Goal: Task Accomplishment & Management: Contribute content

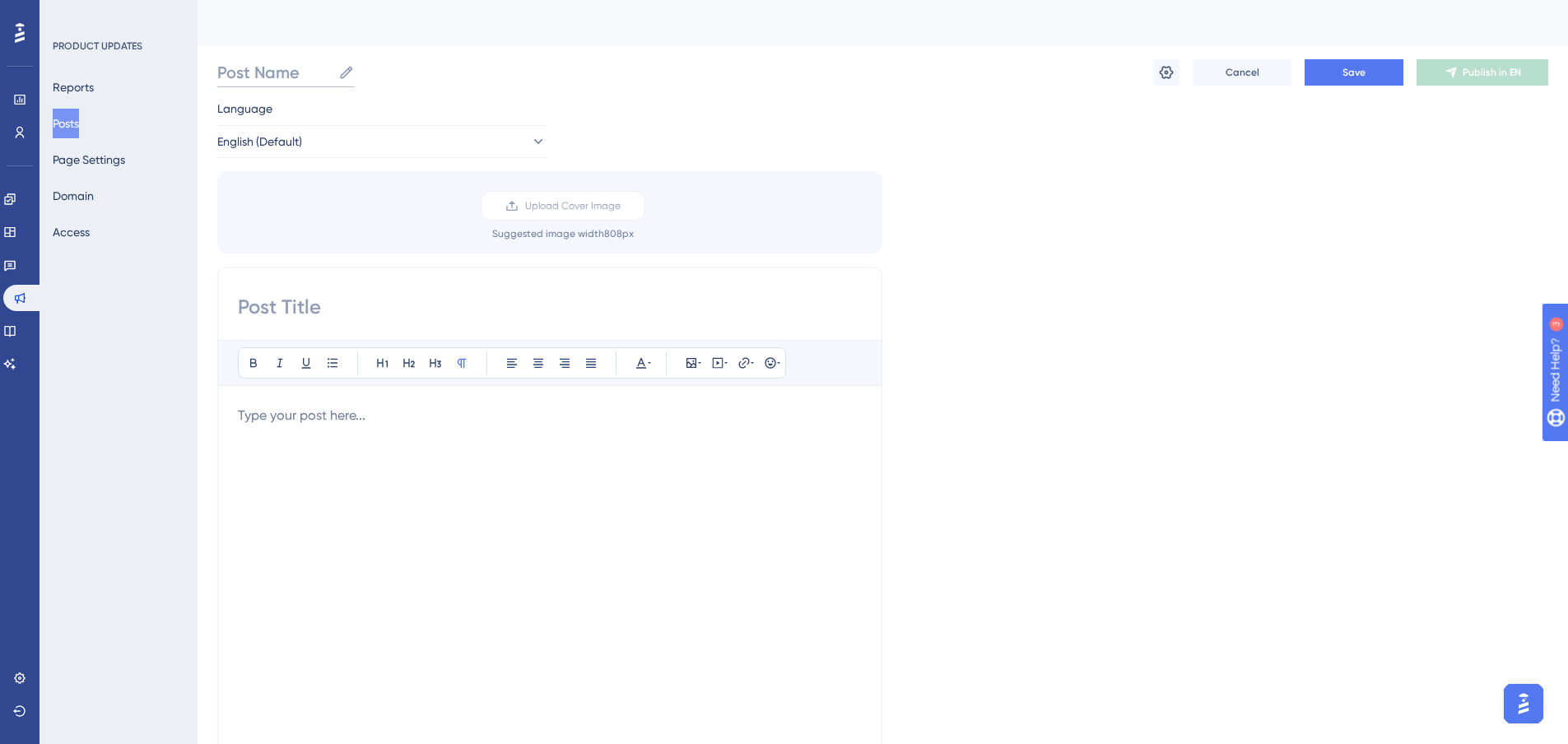
click at [257, 77] on input "Post Name" at bounding box center [273, 72] width 114 height 23
drag, startPoint x: 58, startPoint y: 147, endPoint x: 73, endPoint y: 138, distance: 17.5
click at [62, 144] on div "Reports Posts Page Settings Domain Access" at bounding box center [119, 159] width 134 height 175
click at [76, 135] on button "Posts" at bounding box center [65, 123] width 27 height 30
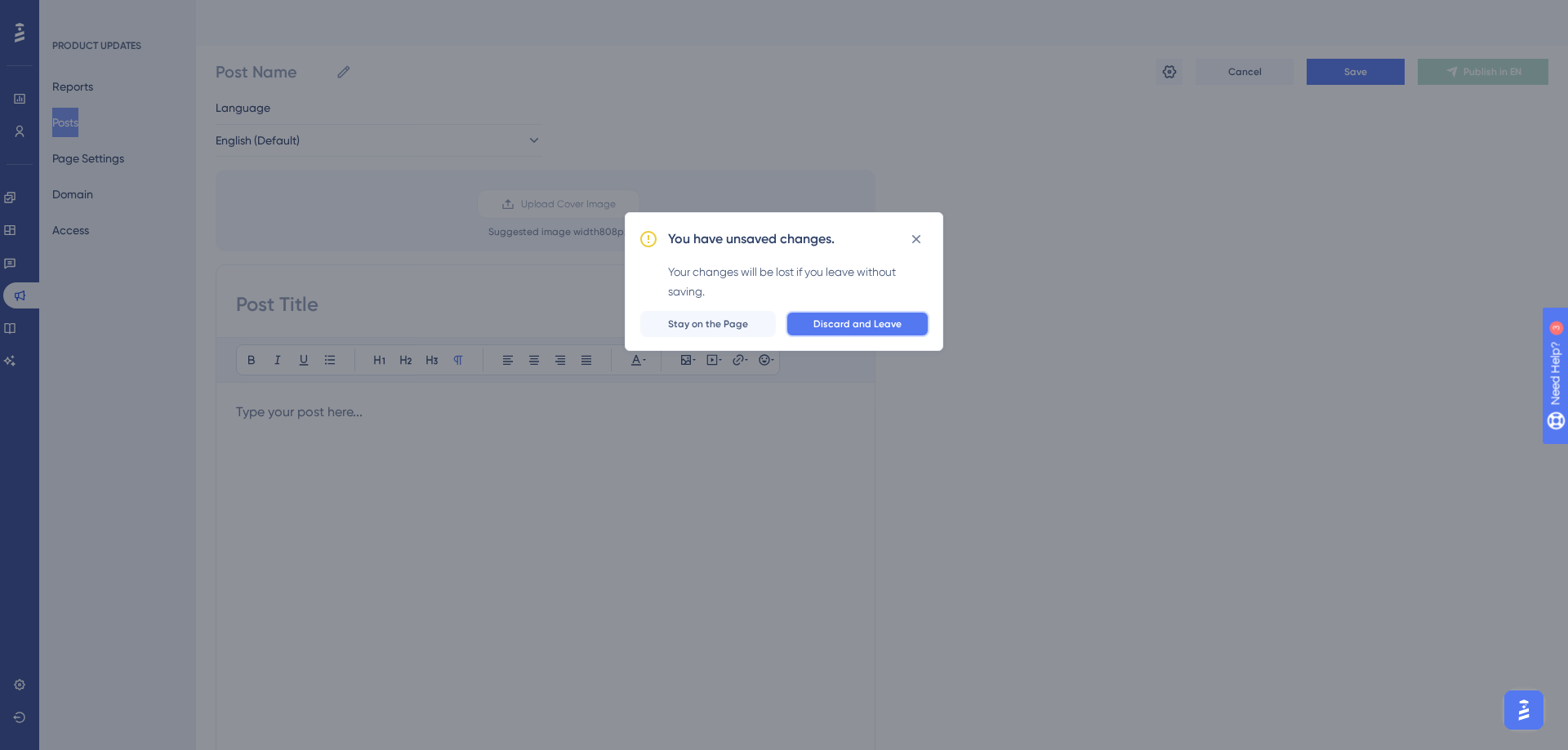
click at [841, 325] on span "Discard and Leave" at bounding box center [858, 323] width 88 height 13
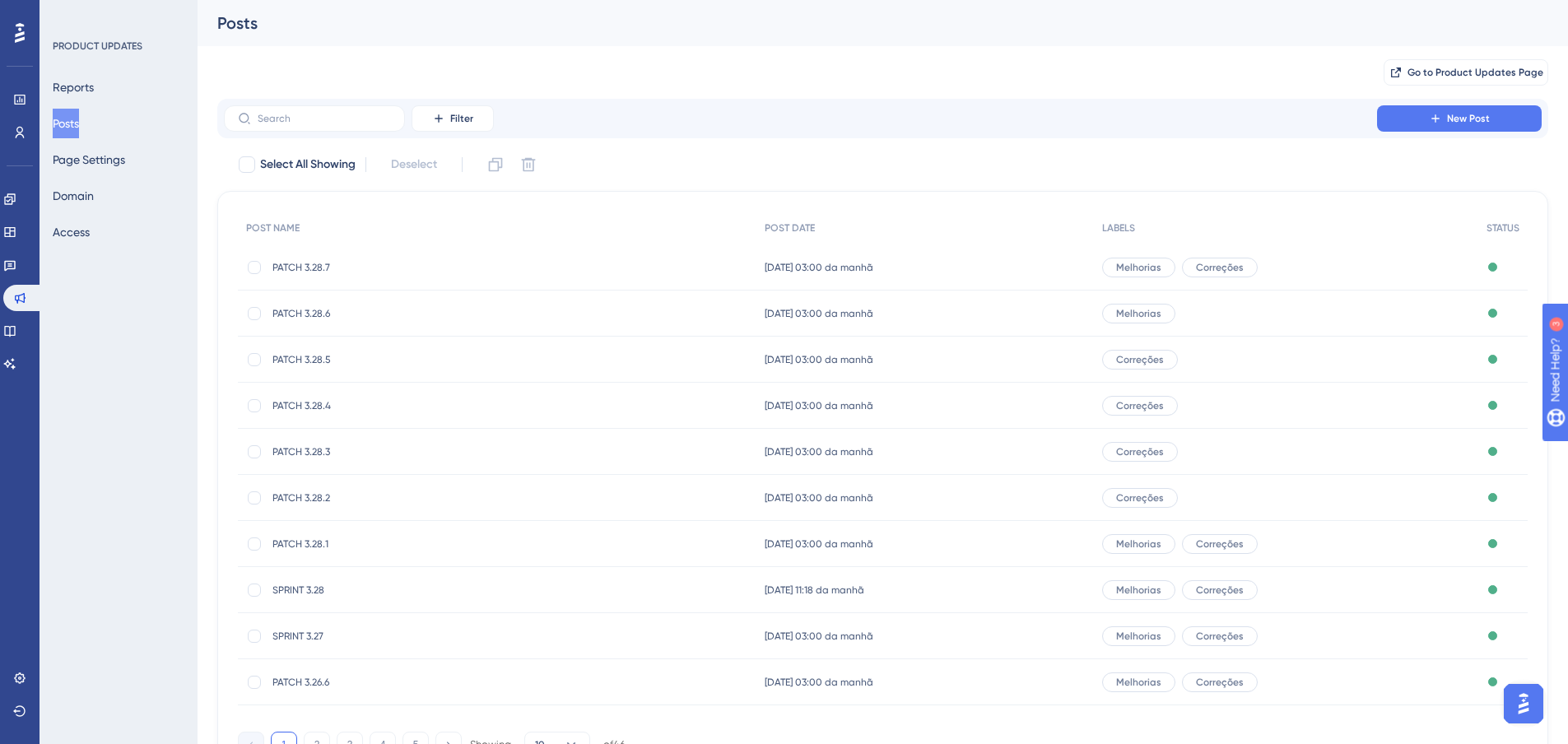
click at [78, 117] on button "Posts" at bounding box center [65, 123] width 27 height 30
click at [1434, 120] on icon at bounding box center [1435, 118] width 13 height 13
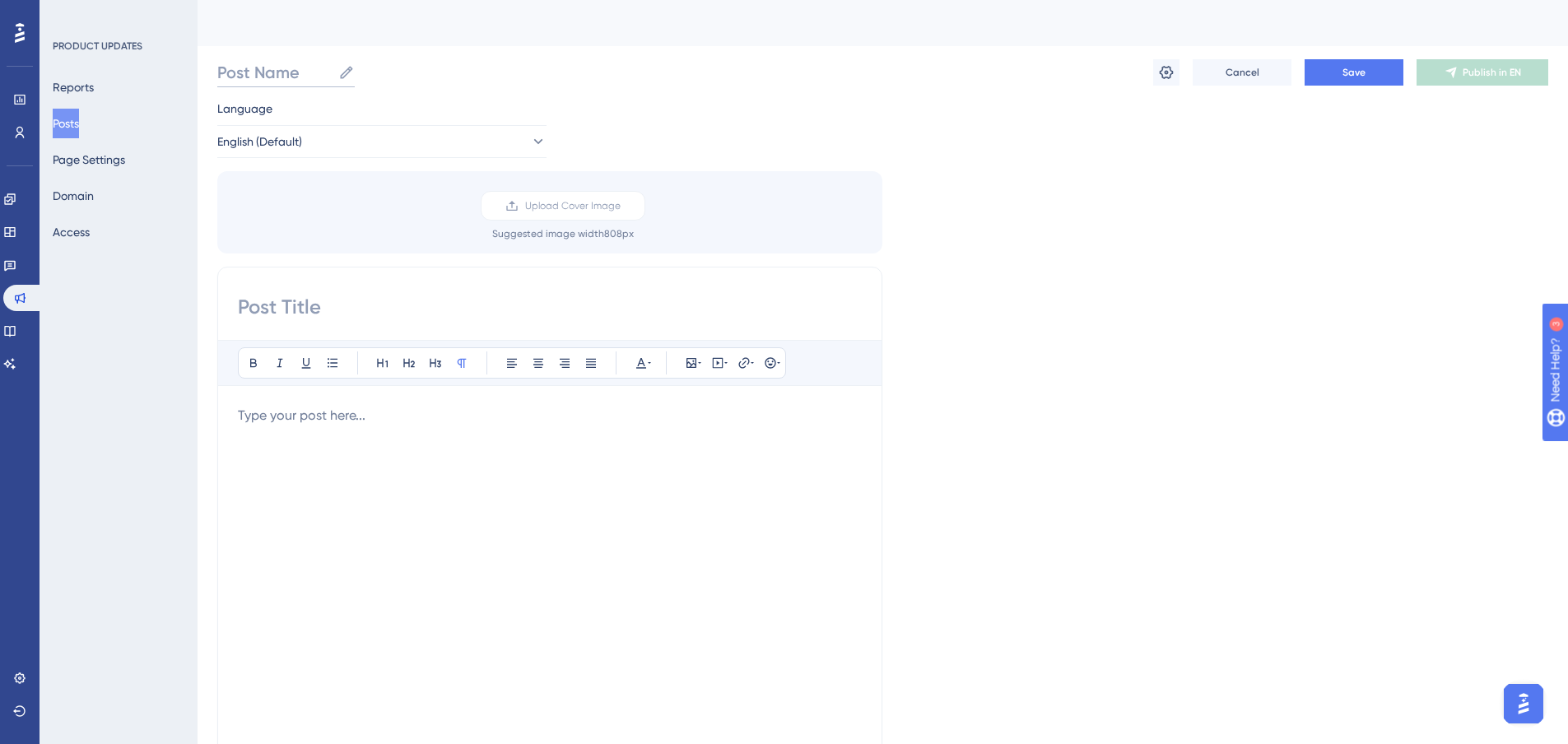
click at [297, 69] on input "Post Name" at bounding box center [273, 72] width 114 height 23
type input "PATCH 3.28.8"
paste input "PATCH 3.28.8"
click at [281, 310] on input "PATCH 3.28.8" at bounding box center [550, 307] width 624 height 27
type input "PATCH 3.28.8"
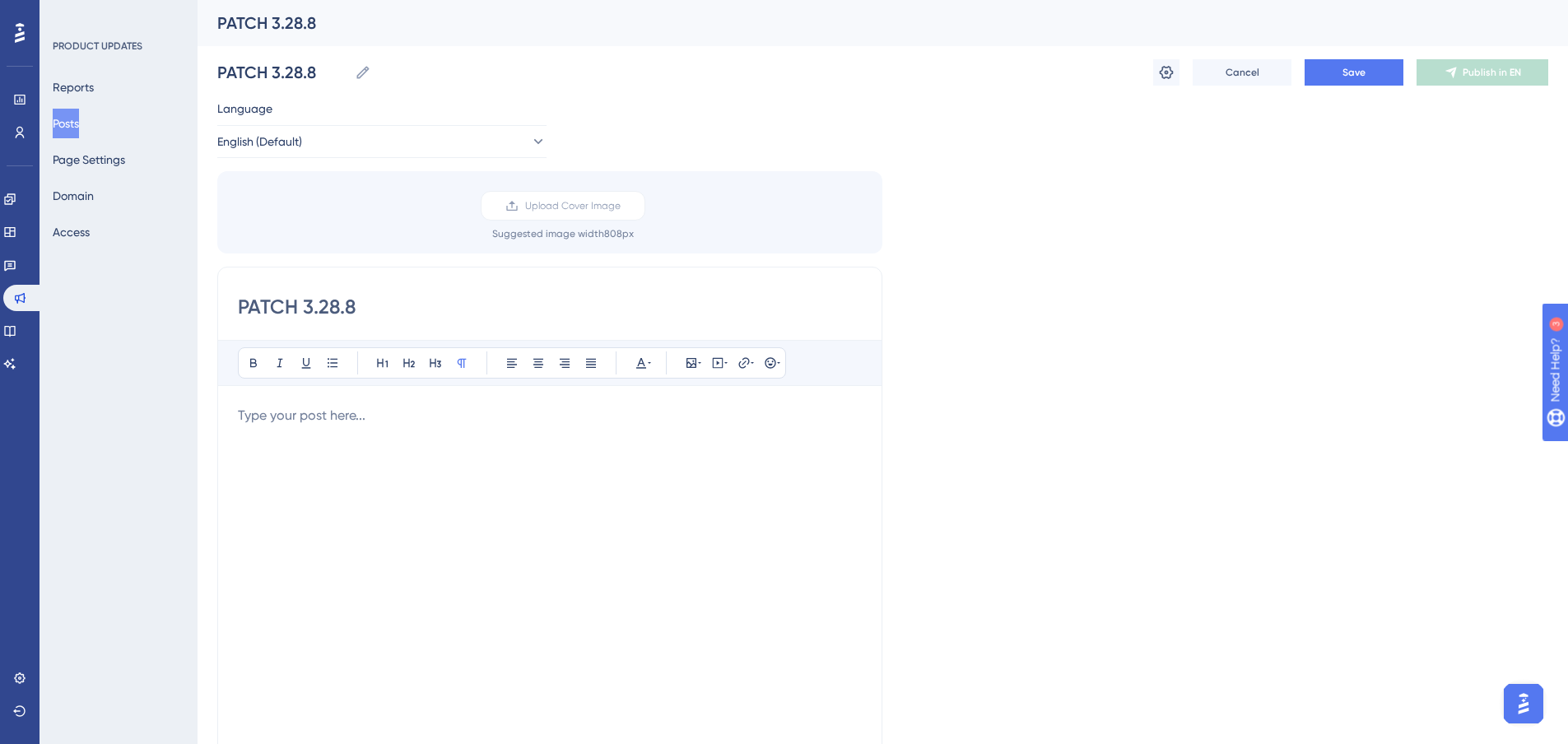
click at [267, 416] on p at bounding box center [550, 415] width 624 height 20
click at [260, 356] on button at bounding box center [253, 363] width 23 height 23
click at [255, 363] on icon at bounding box center [254, 363] width 7 height 9
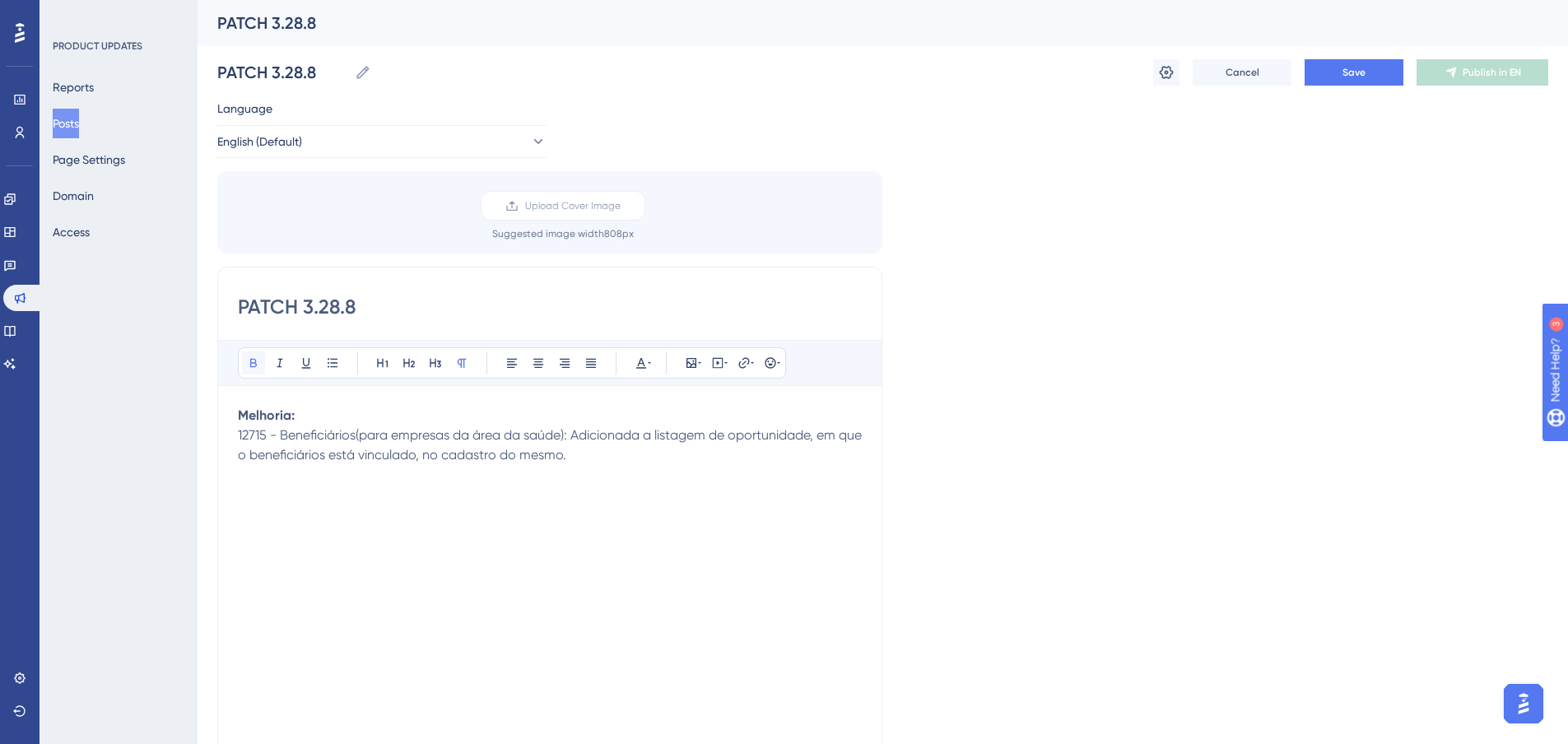
click at [257, 357] on icon at bounding box center [253, 363] width 13 height 13
click at [251, 363] on icon at bounding box center [254, 363] width 7 height 9
drag, startPoint x: 1343, startPoint y: 65, endPoint x: 1237, endPoint y: 102, distance: 112.3
click at [1307, 157] on div "Performance Users Engagement Widgets Feedback Product Updates Knowledge Base AI…" at bounding box center [882, 609] width 1371 height 1218
click at [1163, 72] on icon at bounding box center [1166, 72] width 16 height 16
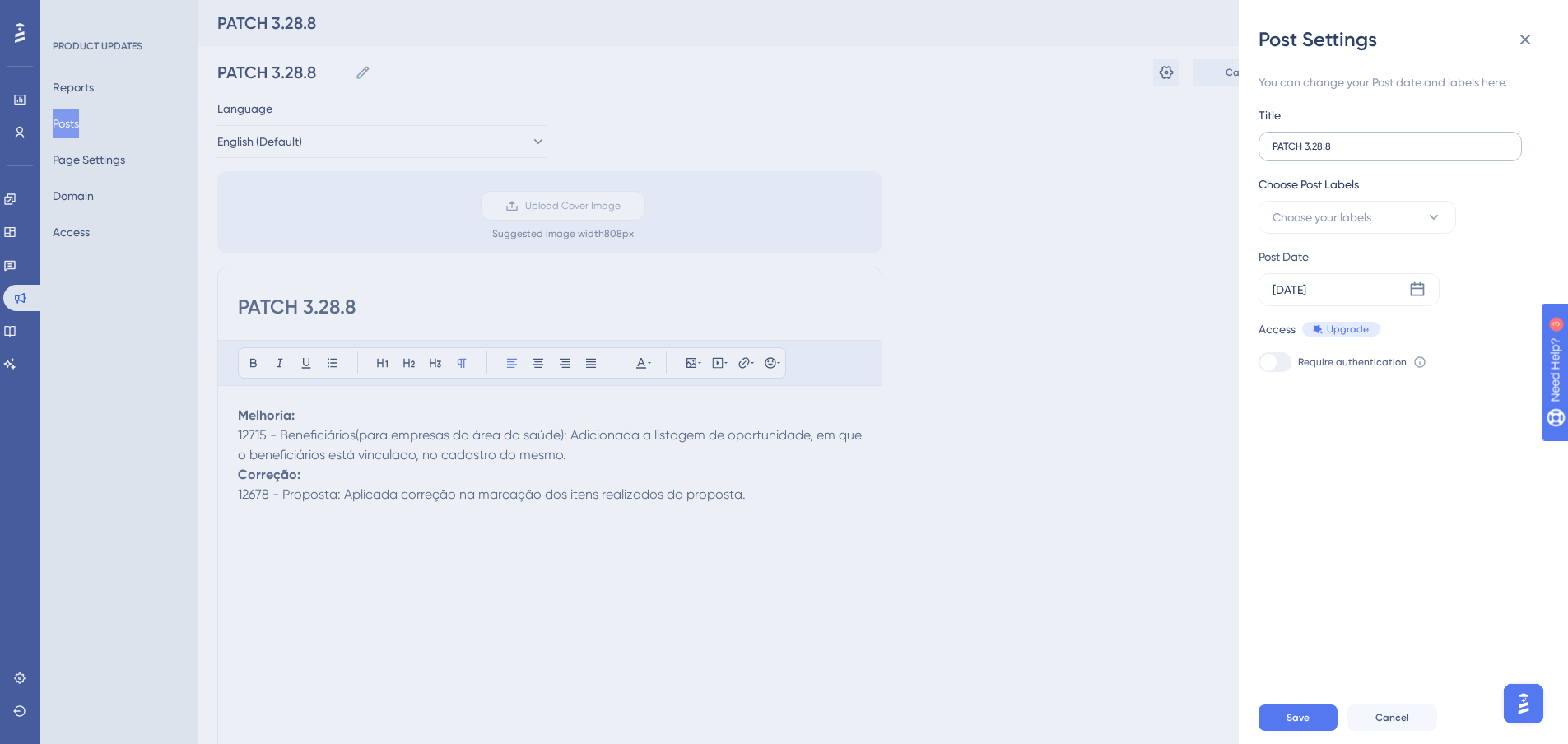
click at [1297, 137] on label "PATCH 3.28.8" at bounding box center [1390, 147] width 263 height 30
click at [1297, 141] on input "PATCH 3.28.8" at bounding box center [1390, 146] width 236 height 11
click at [1303, 207] on span "Choose your labels" at bounding box center [1321, 217] width 99 height 20
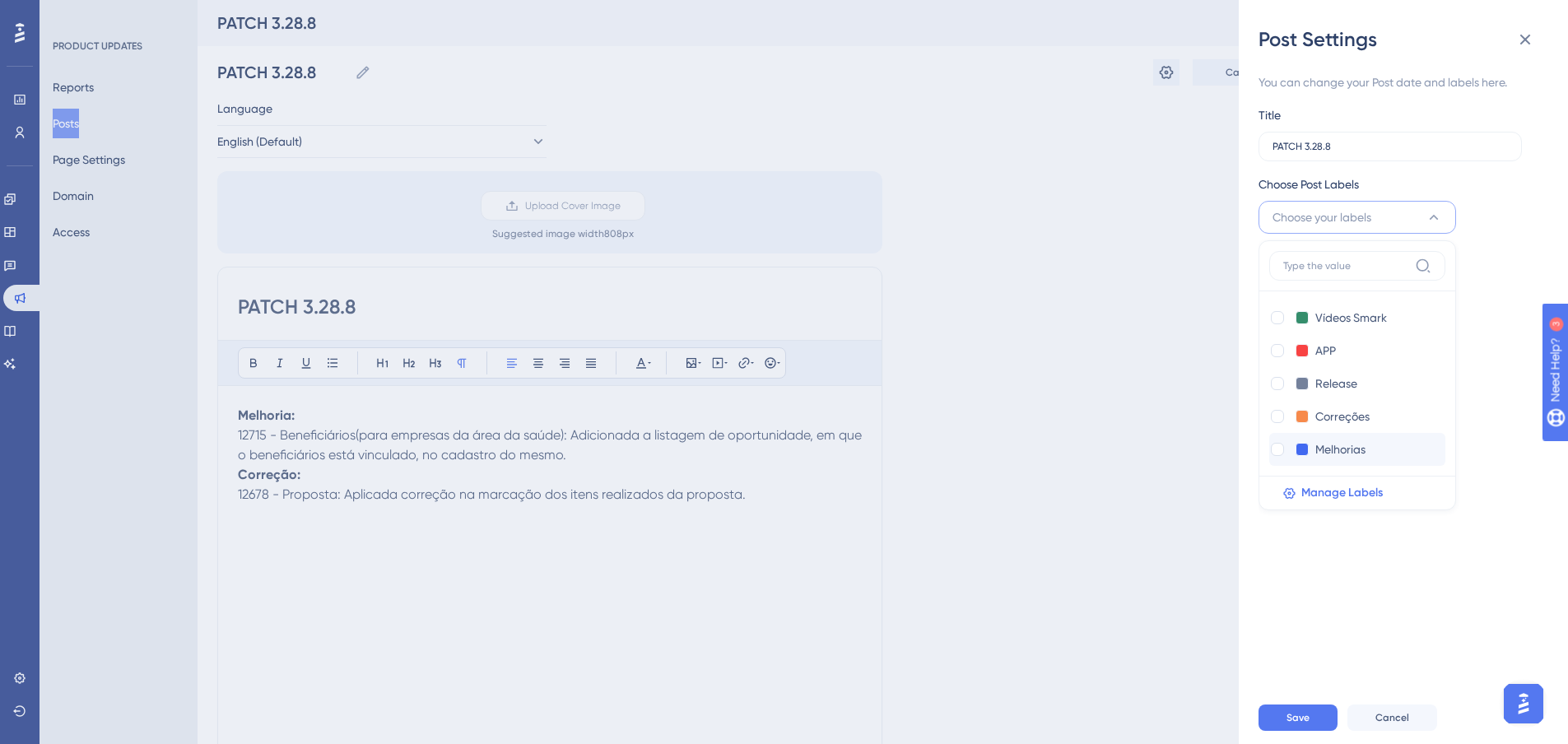
drag, startPoint x: 1290, startPoint y: 452, endPoint x: 1283, endPoint y: 437, distance: 16.6
click at [1289, 452] on div "Melhorias Melhorias" at bounding box center [1341, 449] width 143 height 20
click at [1280, 425] on div "Correções Correções" at bounding box center [1341, 416] width 143 height 20
click at [1282, 416] on div at bounding box center [1277, 416] width 13 height 13
checkbox input "true"
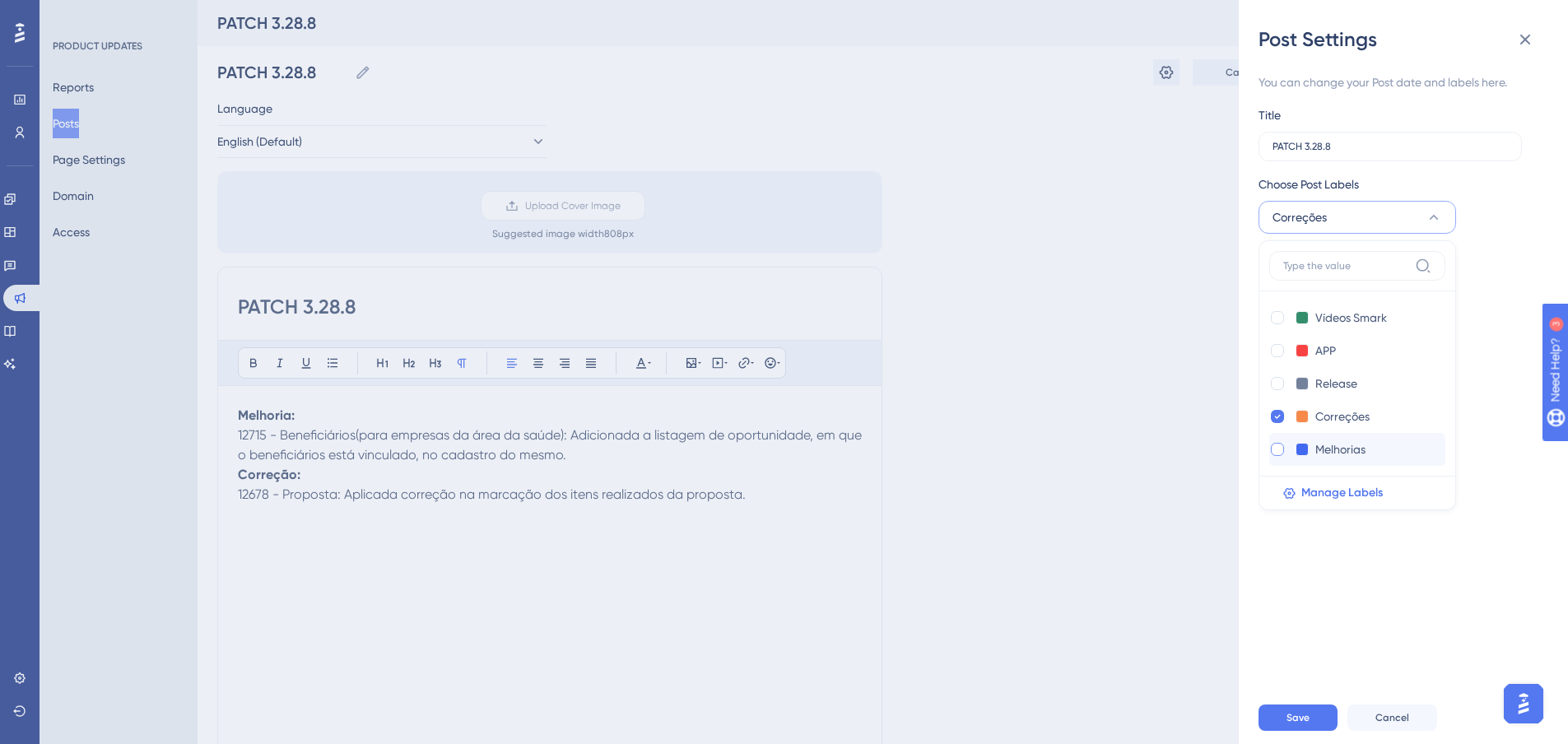
click at [1277, 456] on div at bounding box center [1277, 449] width 16 height 16
checkbox input "true"
click at [1295, 559] on div "You can change your Post date and labels here. Title PATCH 3.28.8 Choose Post L…" at bounding box center [1409, 371] width 303 height 639
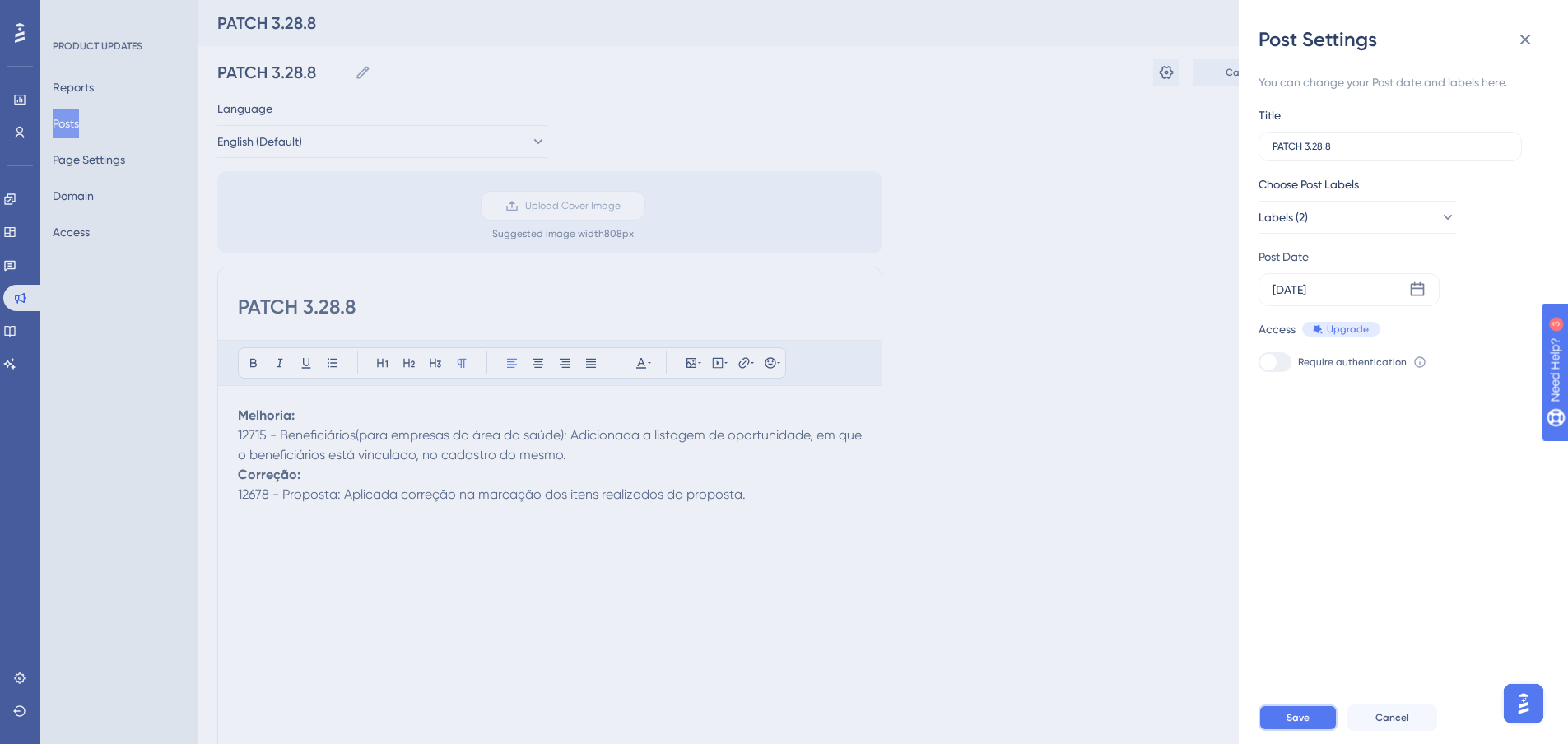
click at [1296, 717] on button "Save" at bounding box center [1298, 717] width 79 height 27
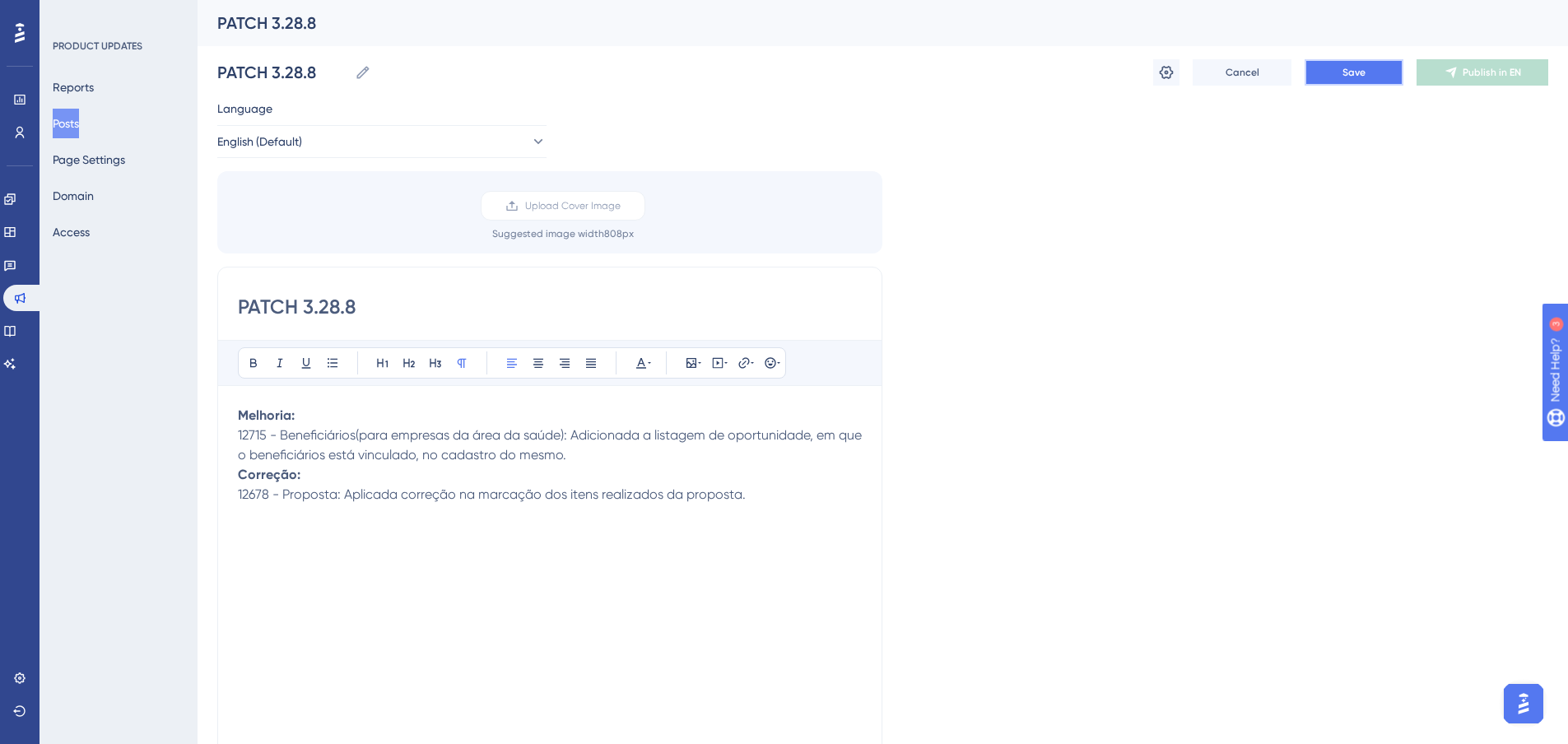
drag, startPoint x: 1340, startPoint y: 80, endPoint x: 1089, endPoint y: 509, distance: 497.0
click at [1229, 357] on div "Performance Users Engagement Widgets Feedback Product Updates Knowledge Base AI…" at bounding box center [882, 609] width 1371 height 1218
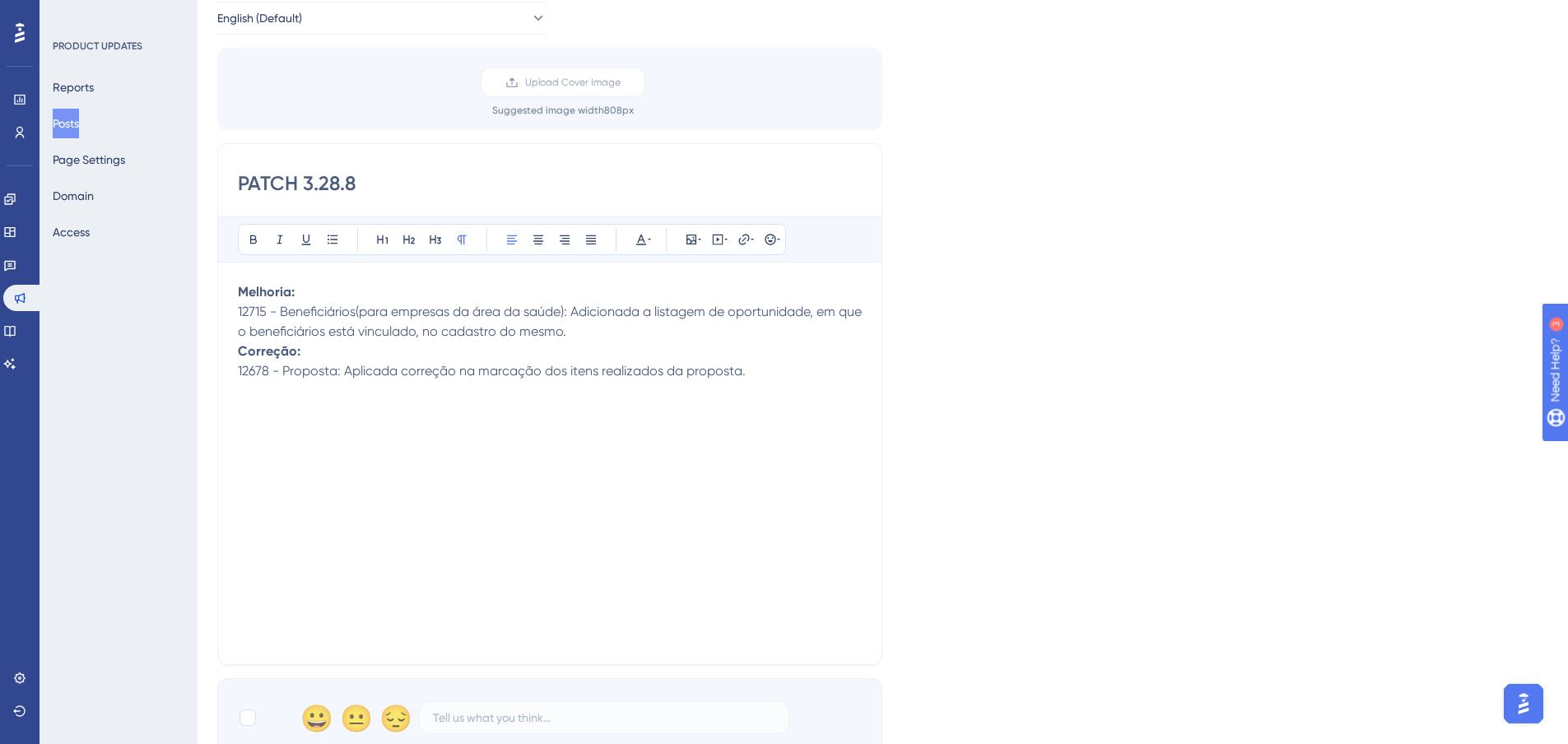
scroll to position [411, 0]
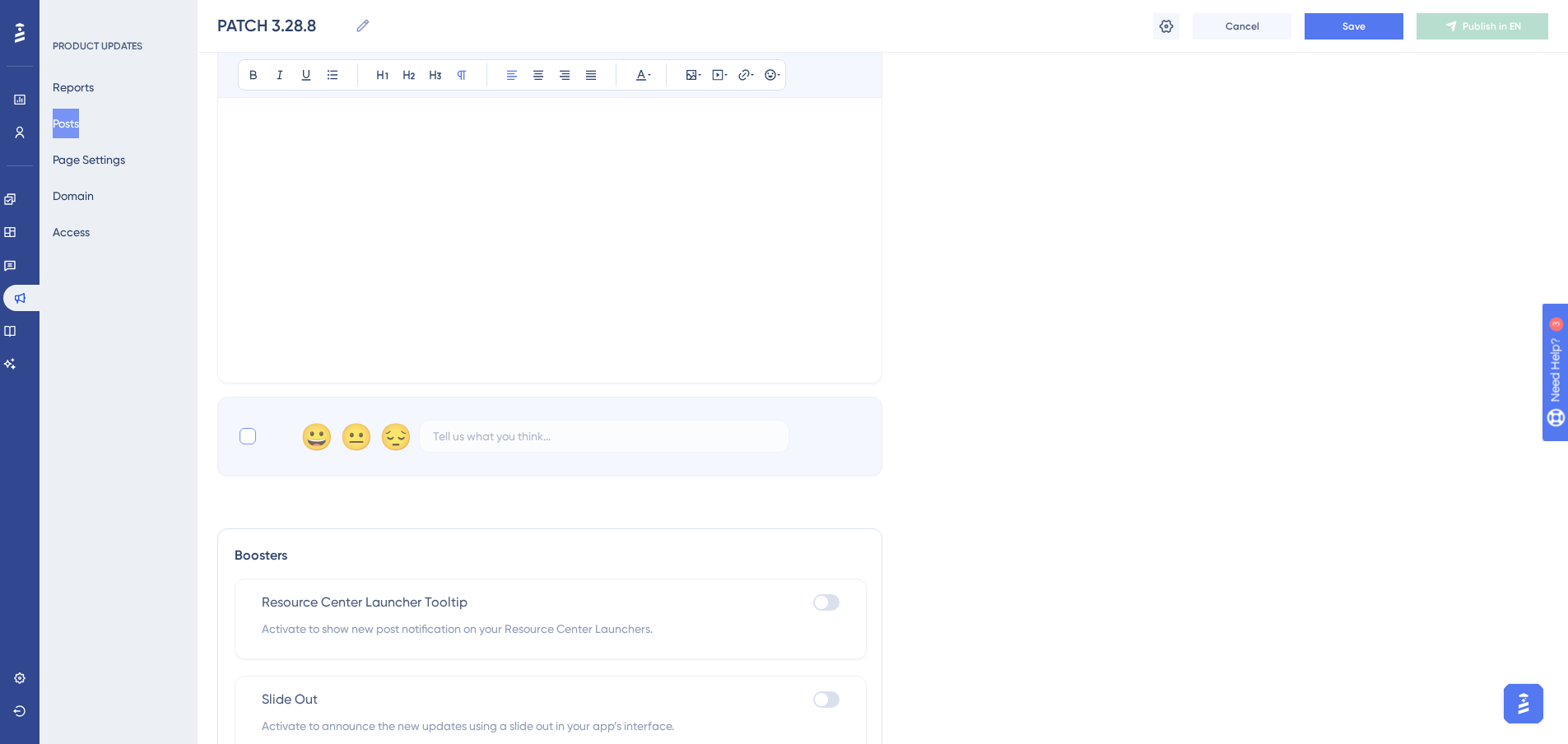
click at [251, 437] on div at bounding box center [247, 435] width 16 height 16
checkbox input "true"
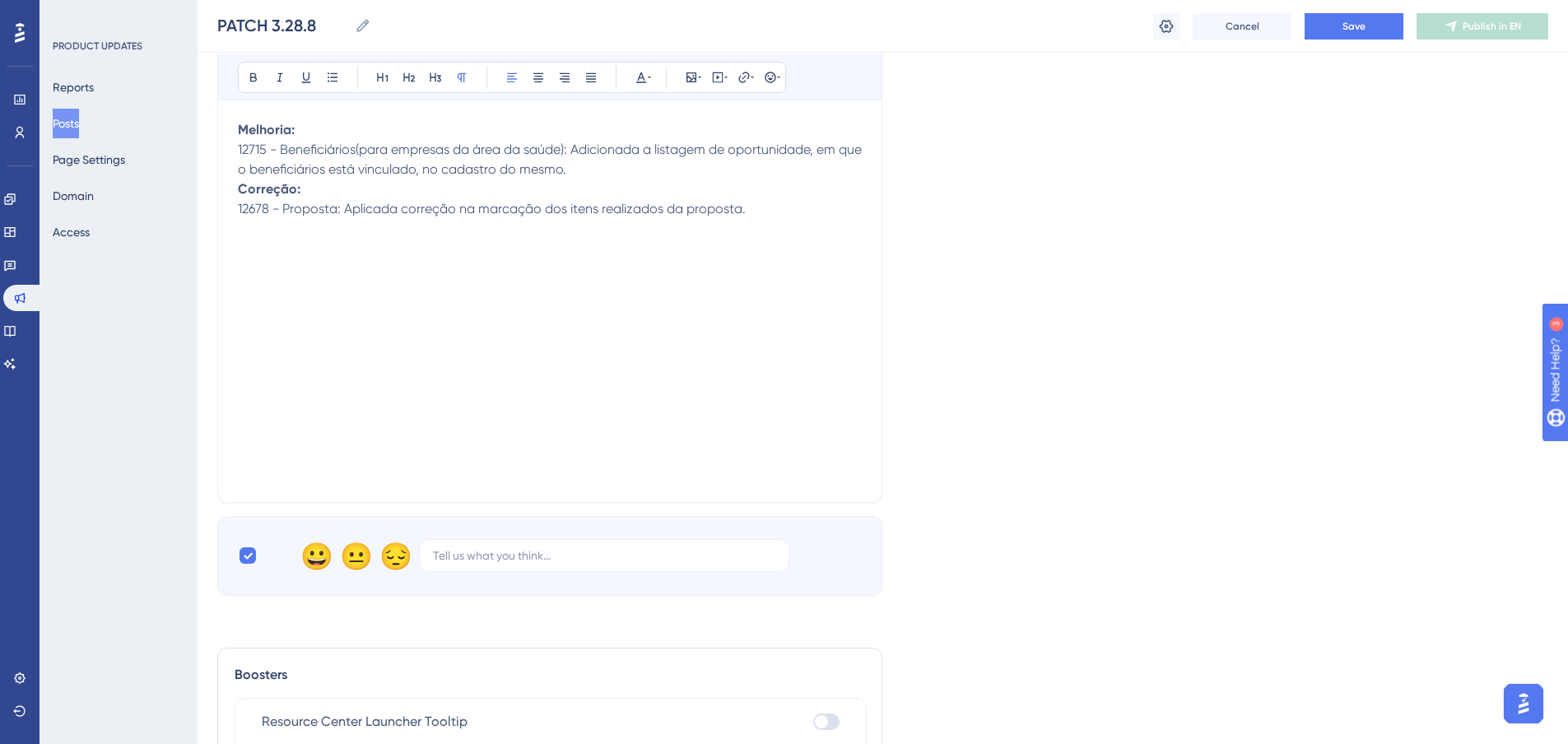
scroll to position [0, 0]
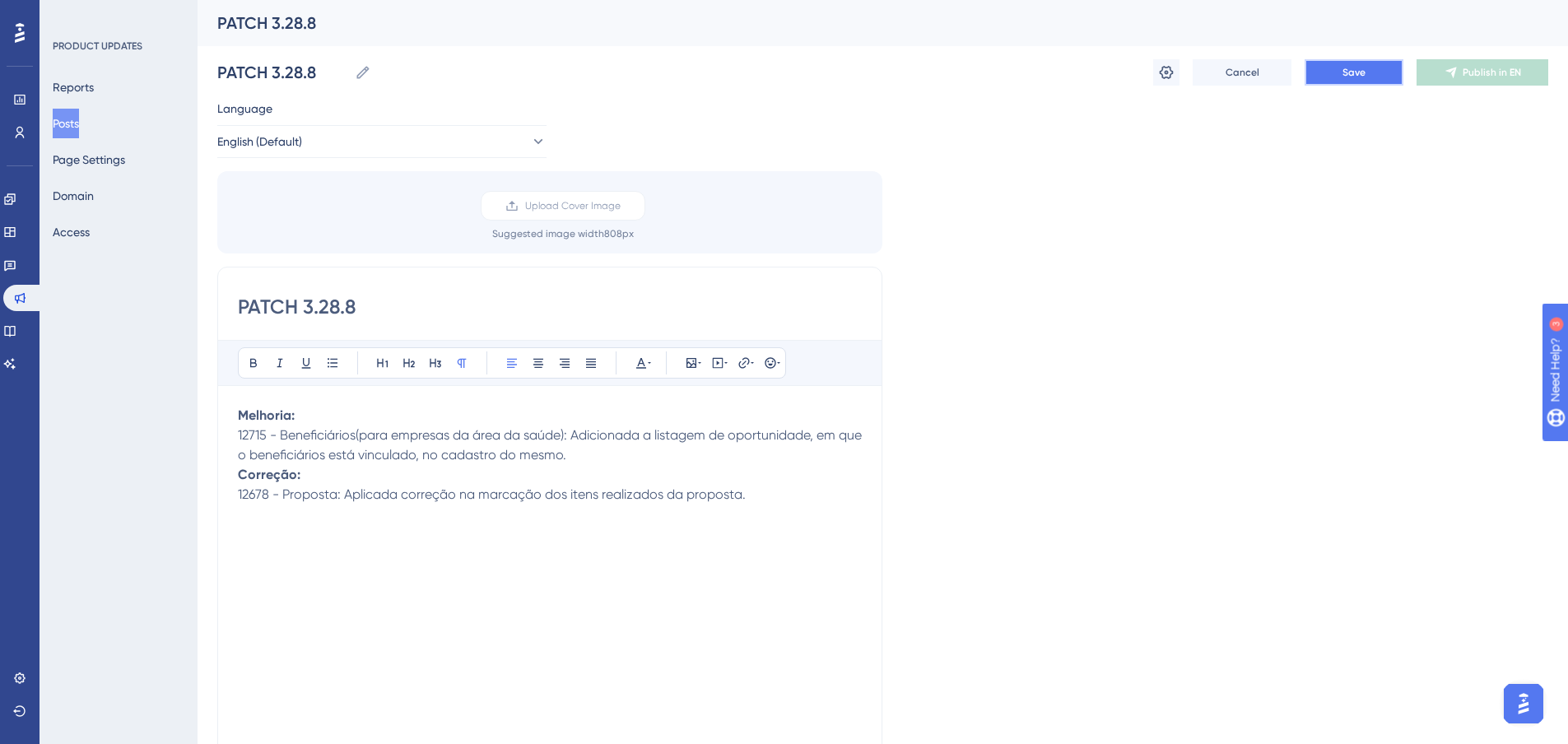
click at [1321, 70] on button "Save" at bounding box center [1354, 72] width 99 height 27
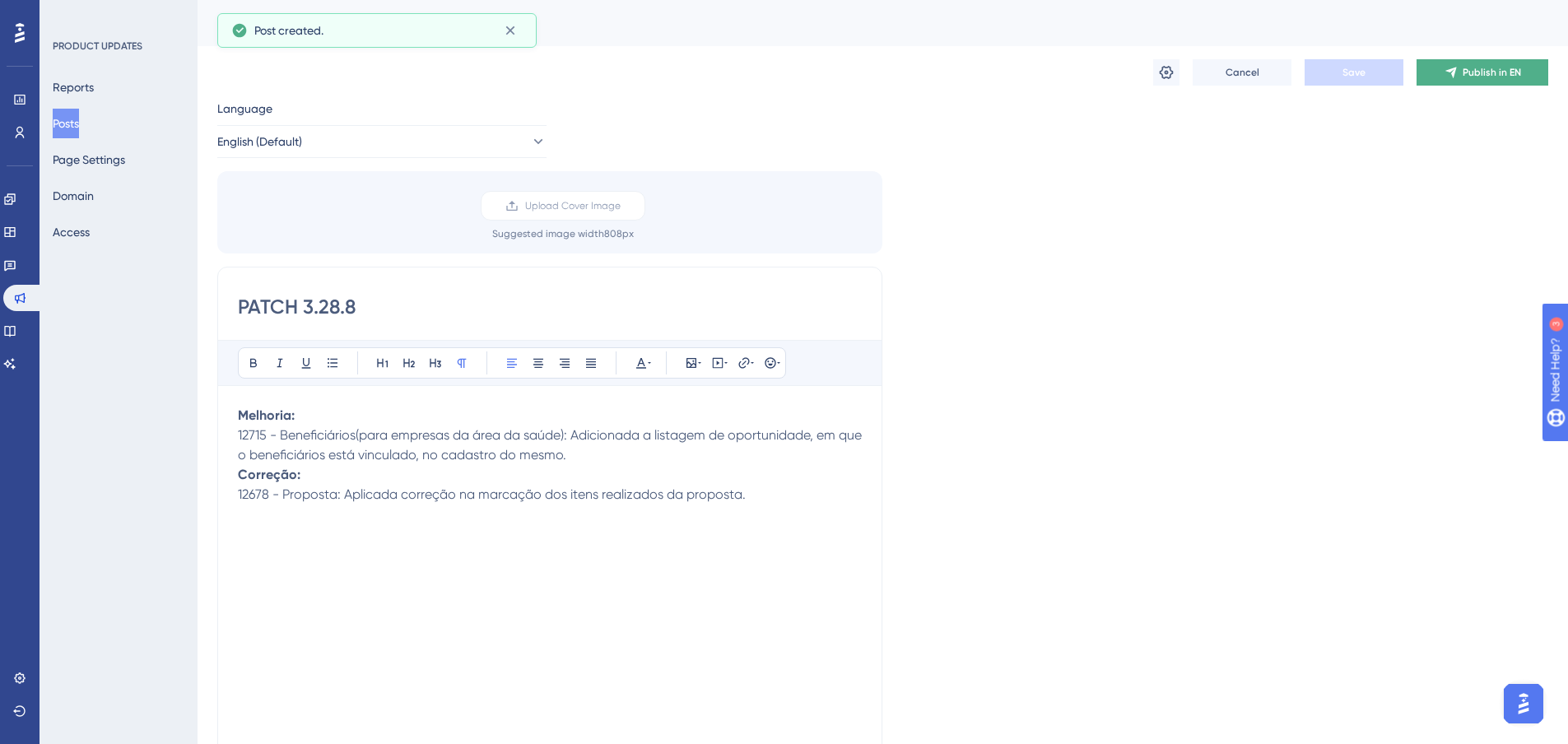
click at [1452, 73] on icon at bounding box center [1451, 73] width 10 height 10
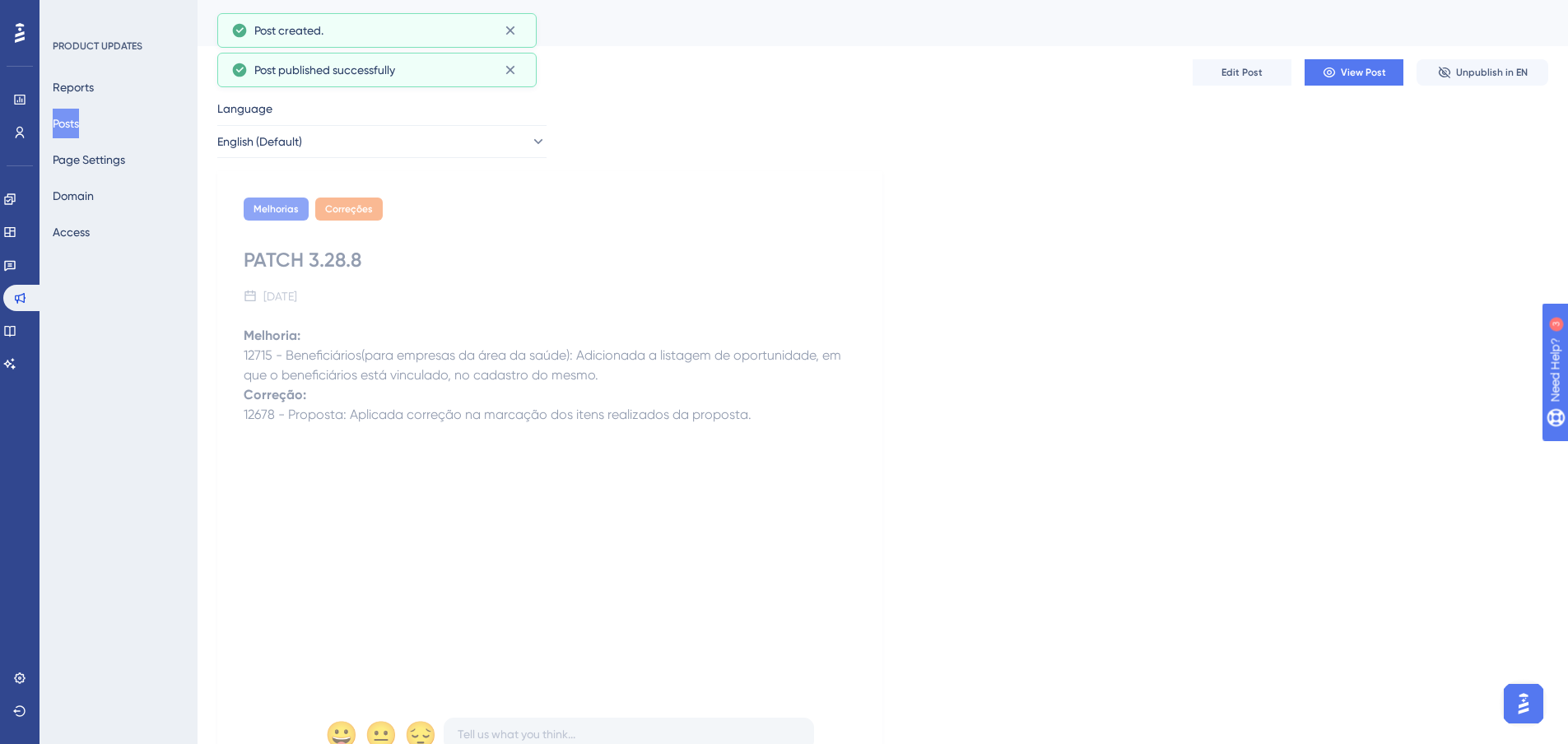
click at [68, 117] on button "Posts" at bounding box center [65, 123] width 27 height 30
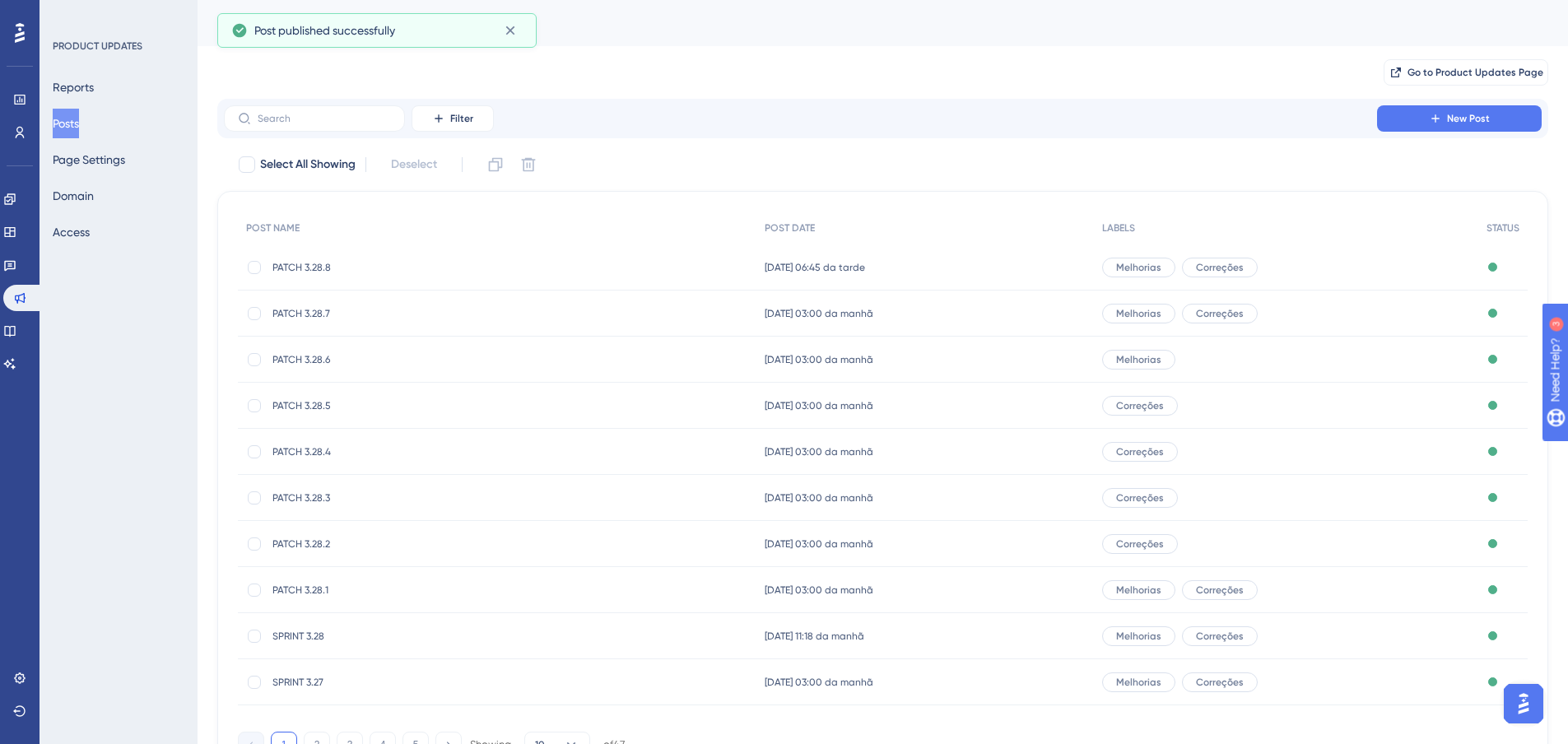
click at [312, 320] on div "PATCH 3.28.7 PATCH 3.28.7" at bounding box center [404, 314] width 263 height 46
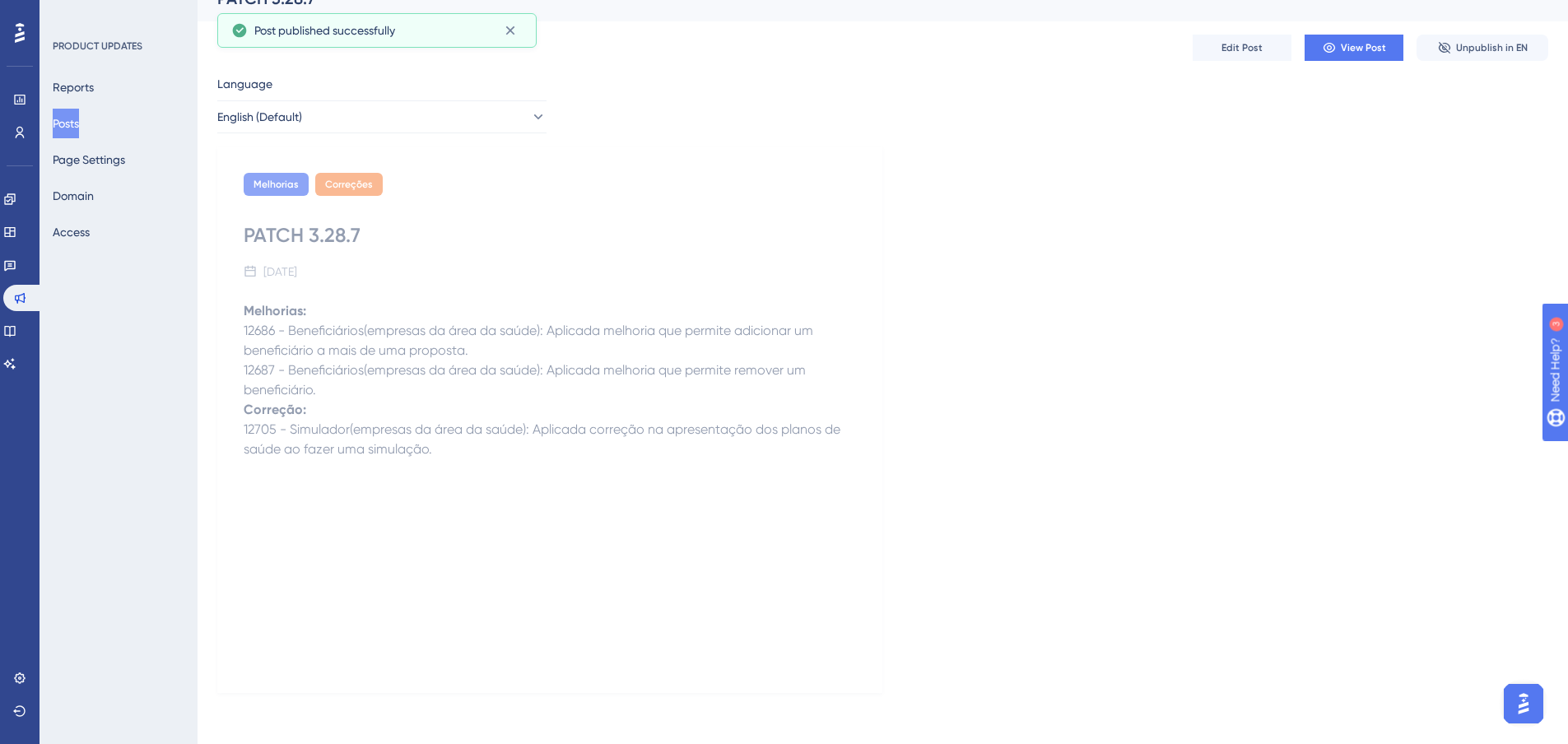
scroll to position [27, 0]
click at [1229, 49] on span "Edit Post" at bounding box center [1242, 45] width 41 height 13
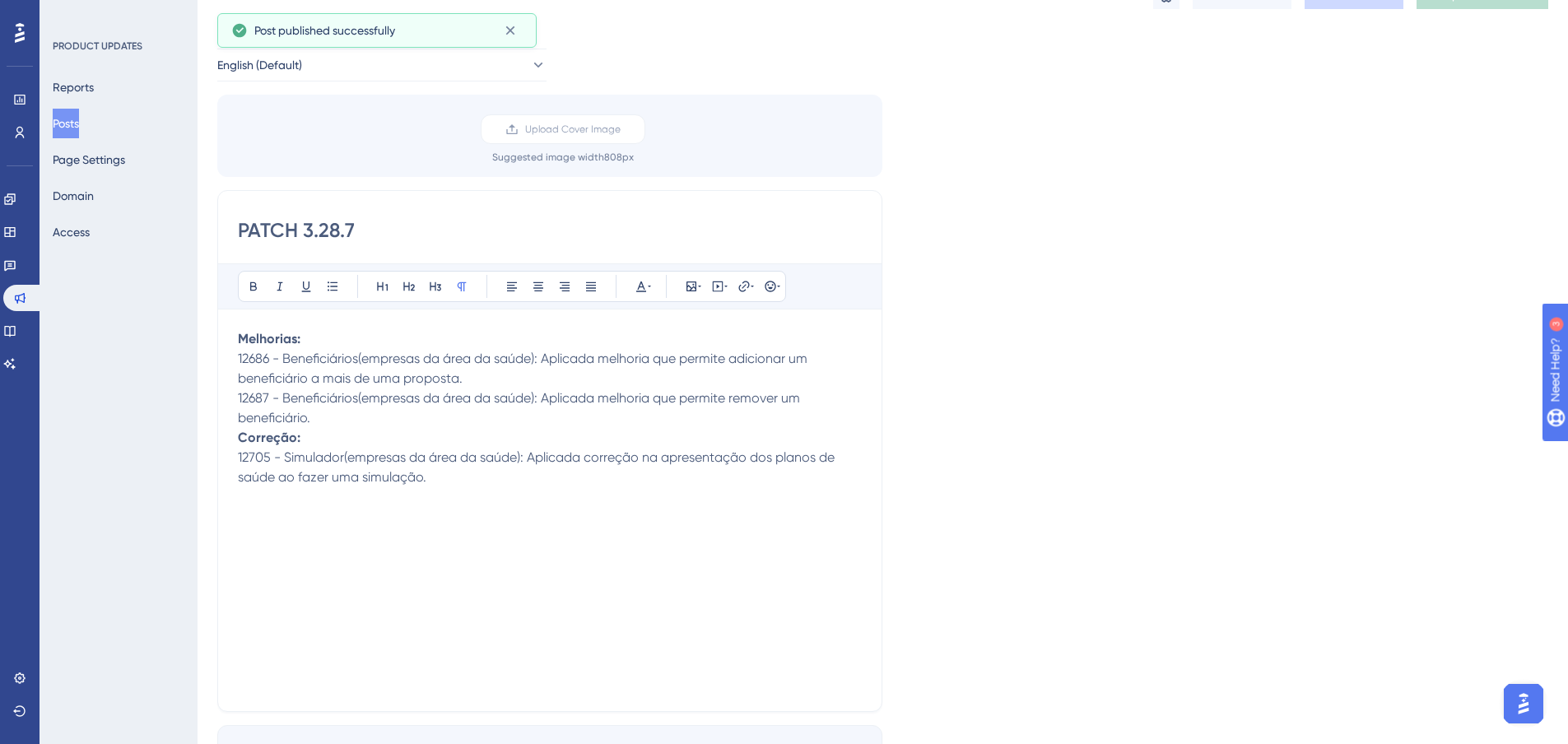
scroll to position [438, 0]
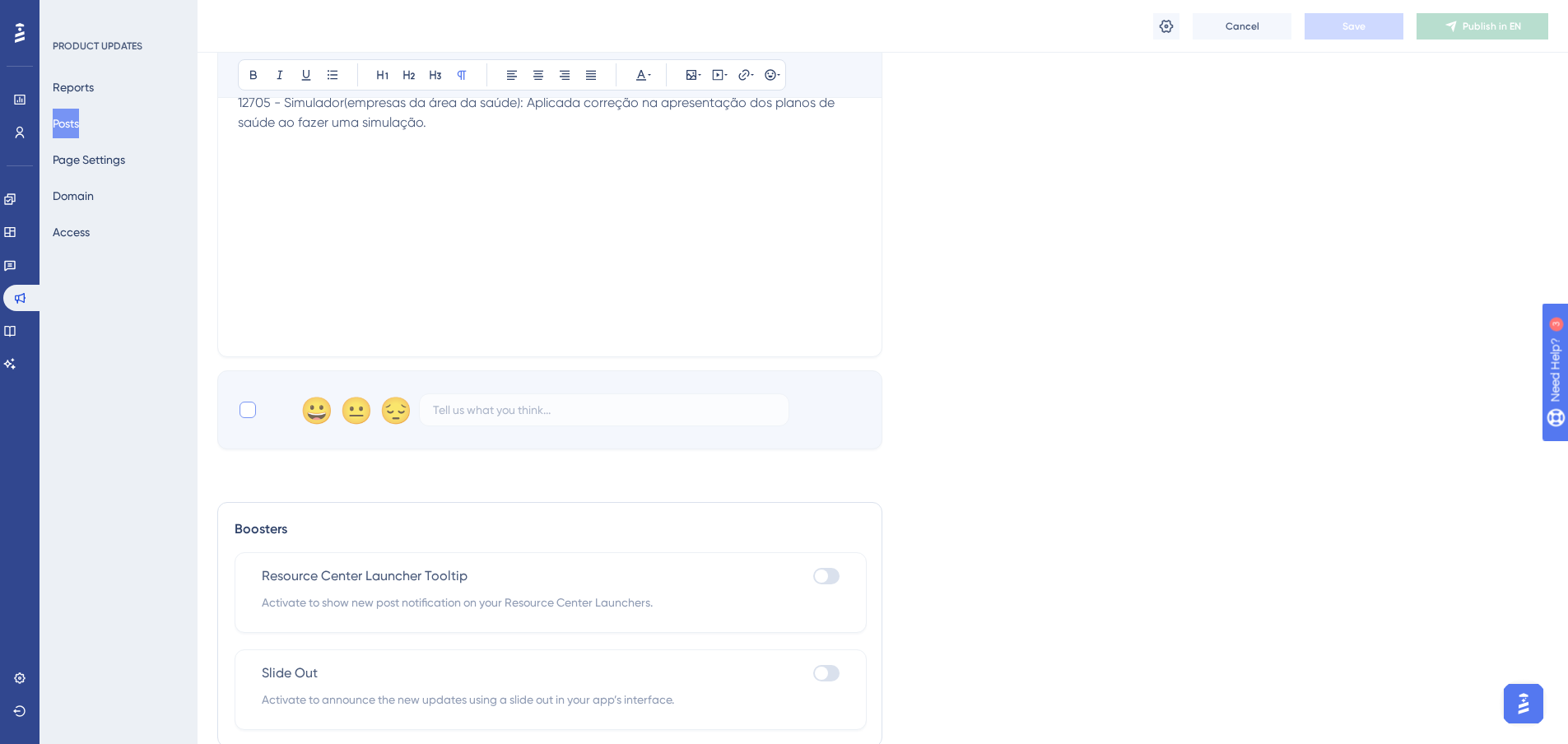
click at [254, 417] on div at bounding box center [247, 410] width 20 height 20
checkbox input "true"
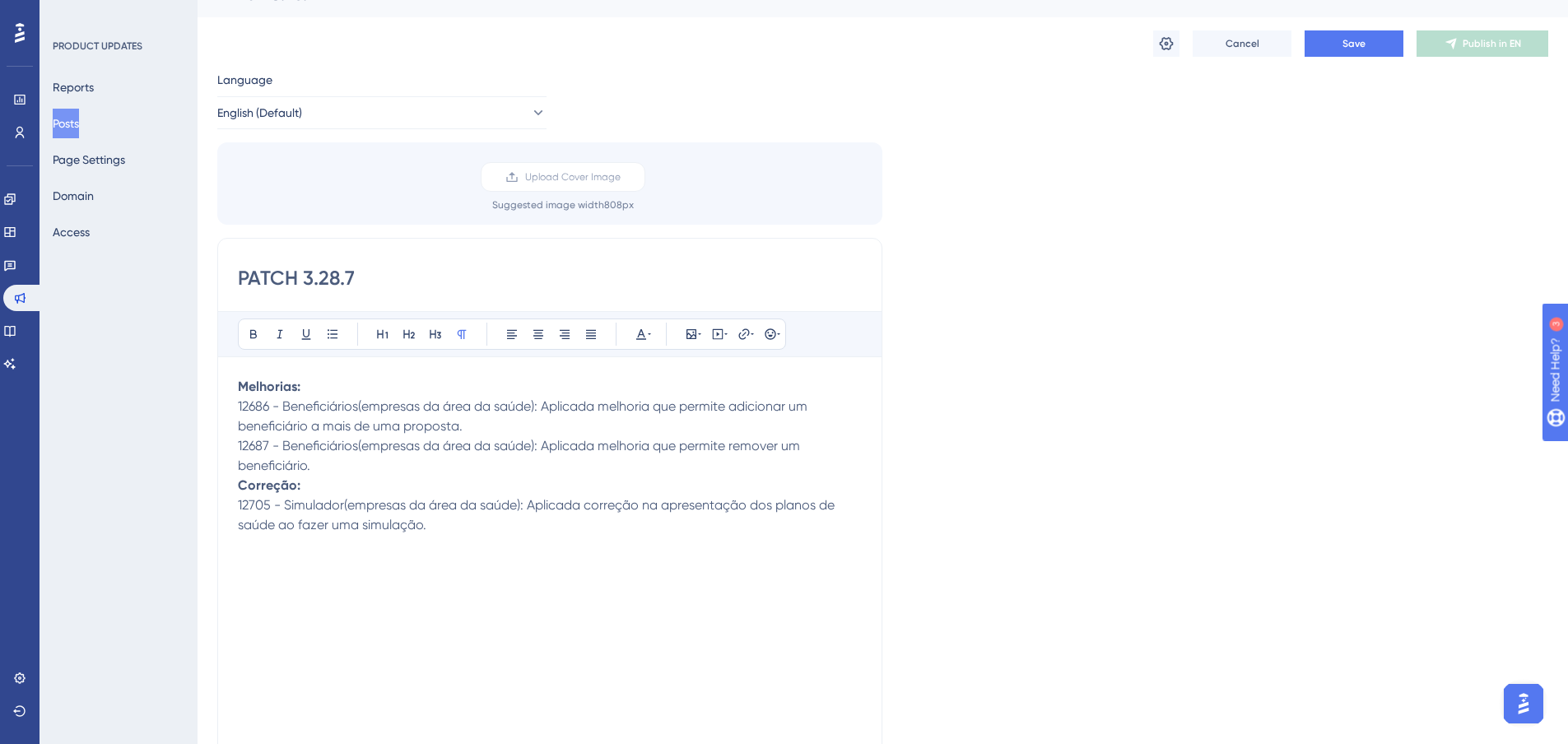
scroll to position [27, 0]
click at [1356, 53] on button "Save" at bounding box center [1354, 45] width 99 height 27
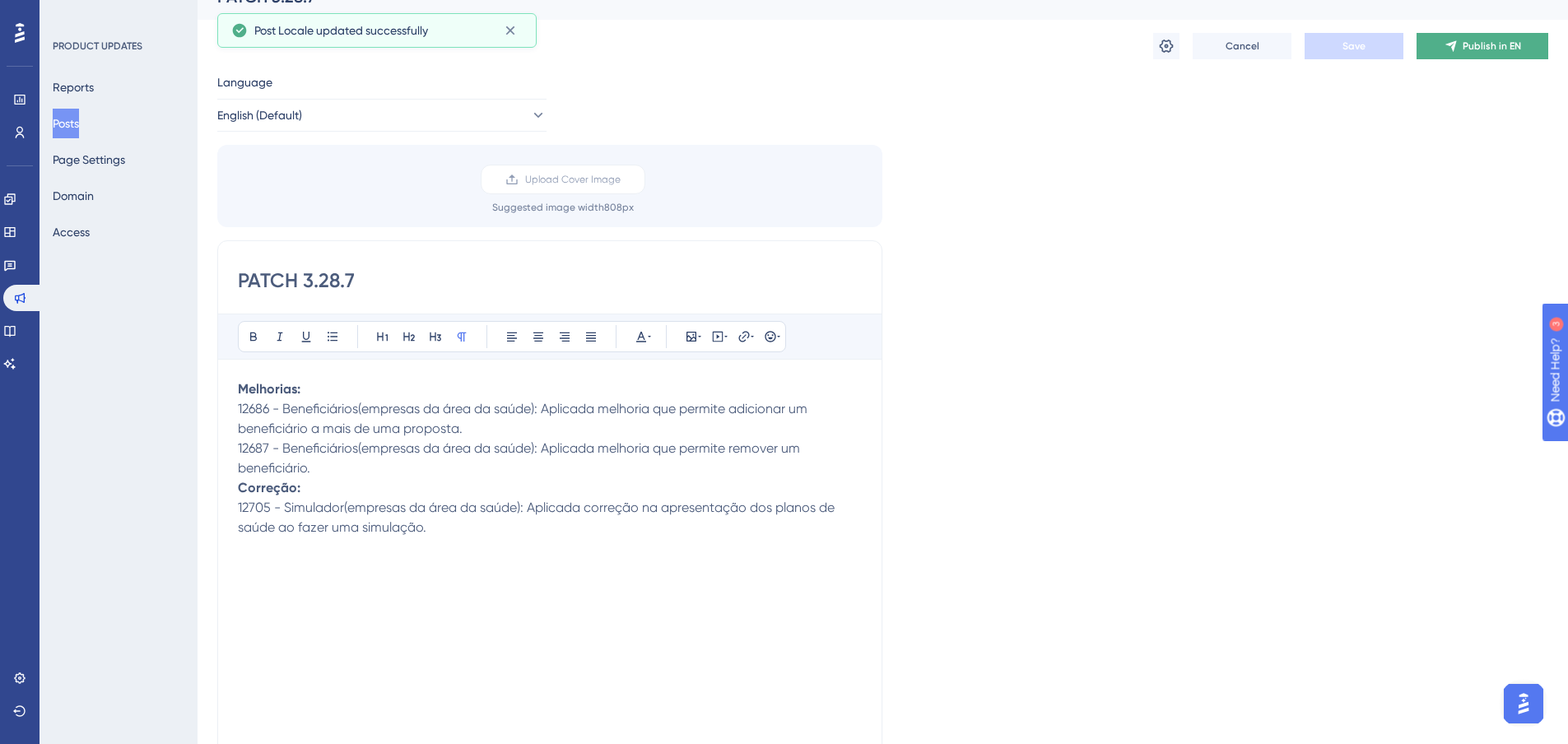
click at [1457, 51] on icon at bounding box center [1451, 45] width 13 height 13
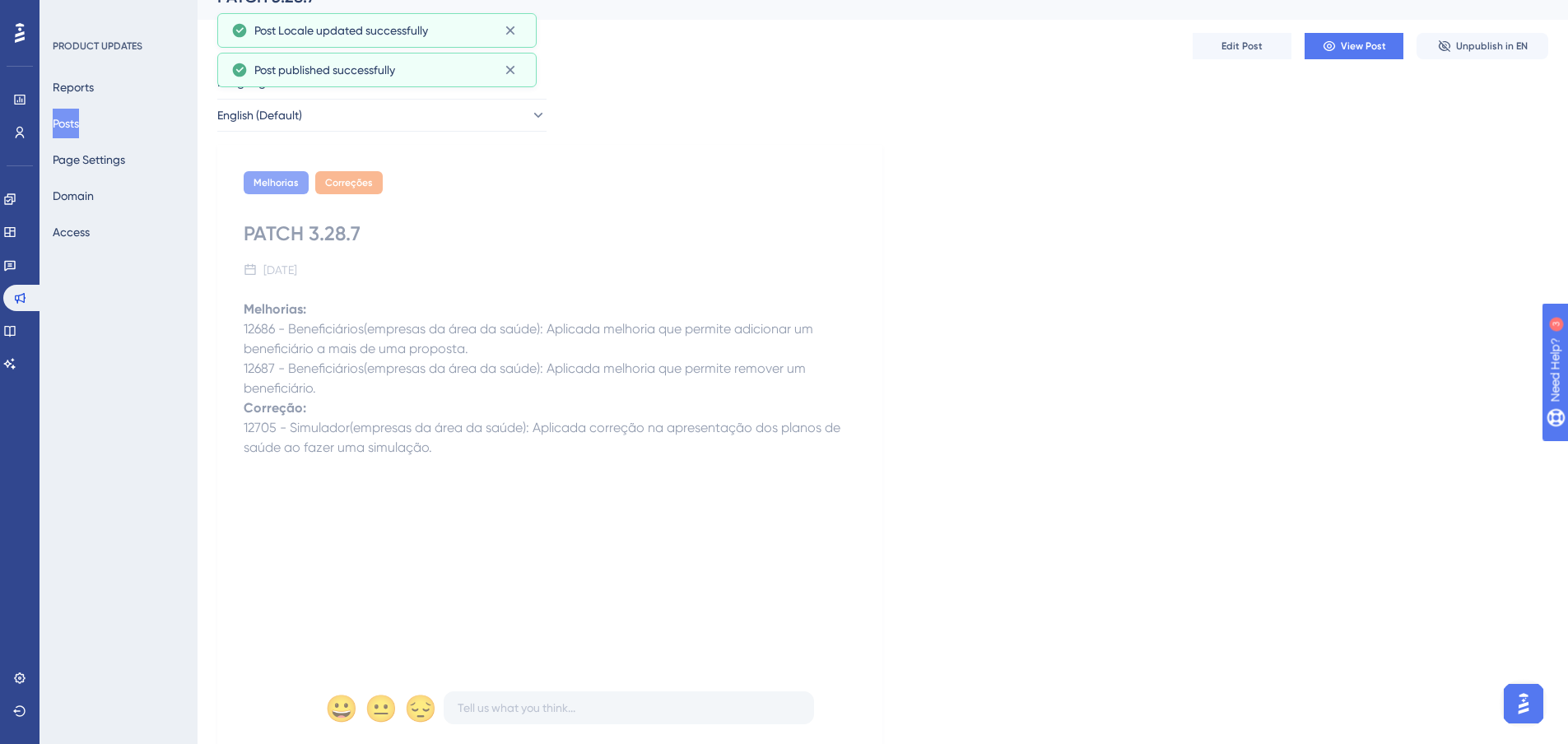
click at [62, 135] on button "Posts" at bounding box center [65, 123] width 27 height 30
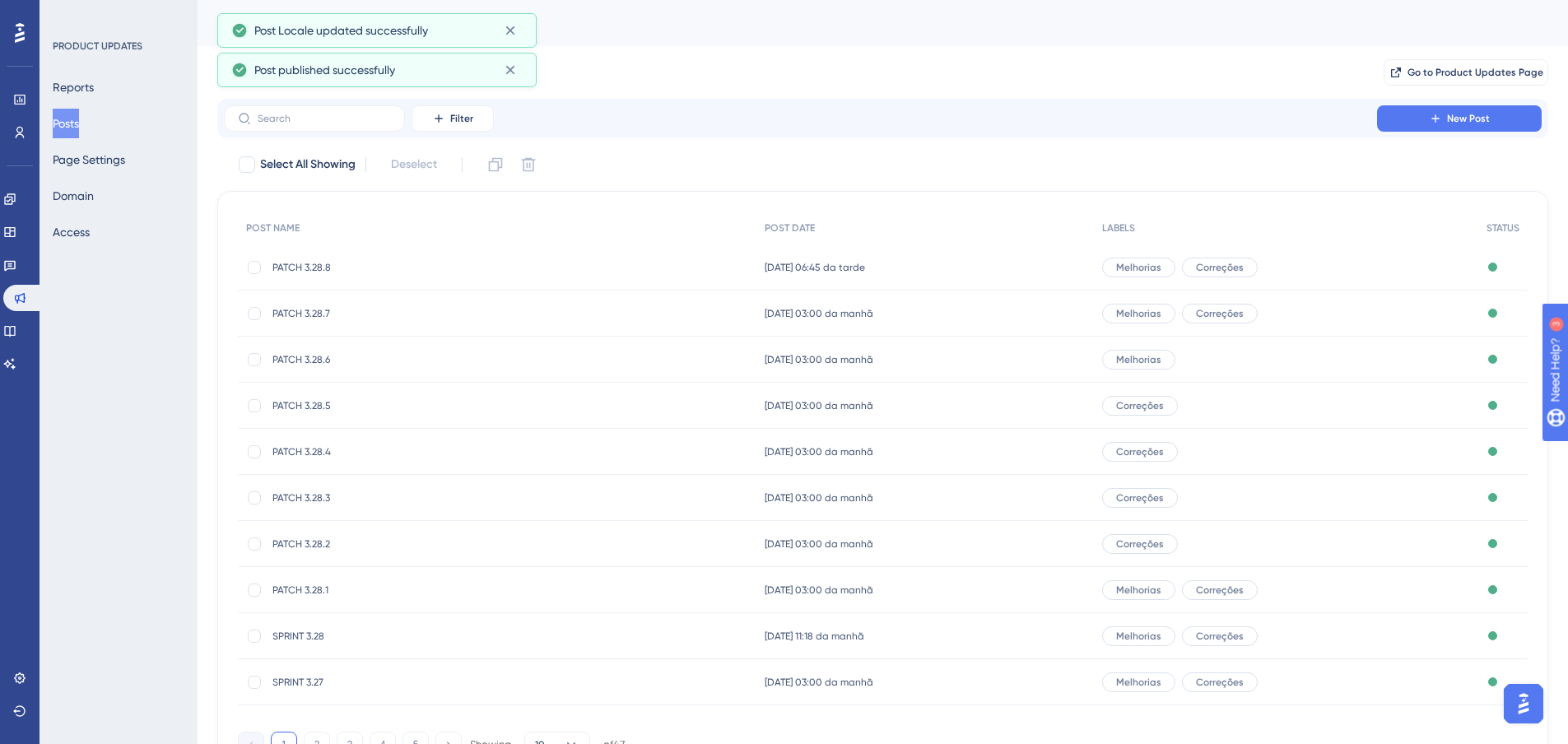
click at [351, 357] on span "PATCH 3.28.6" at bounding box center [404, 359] width 263 height 13
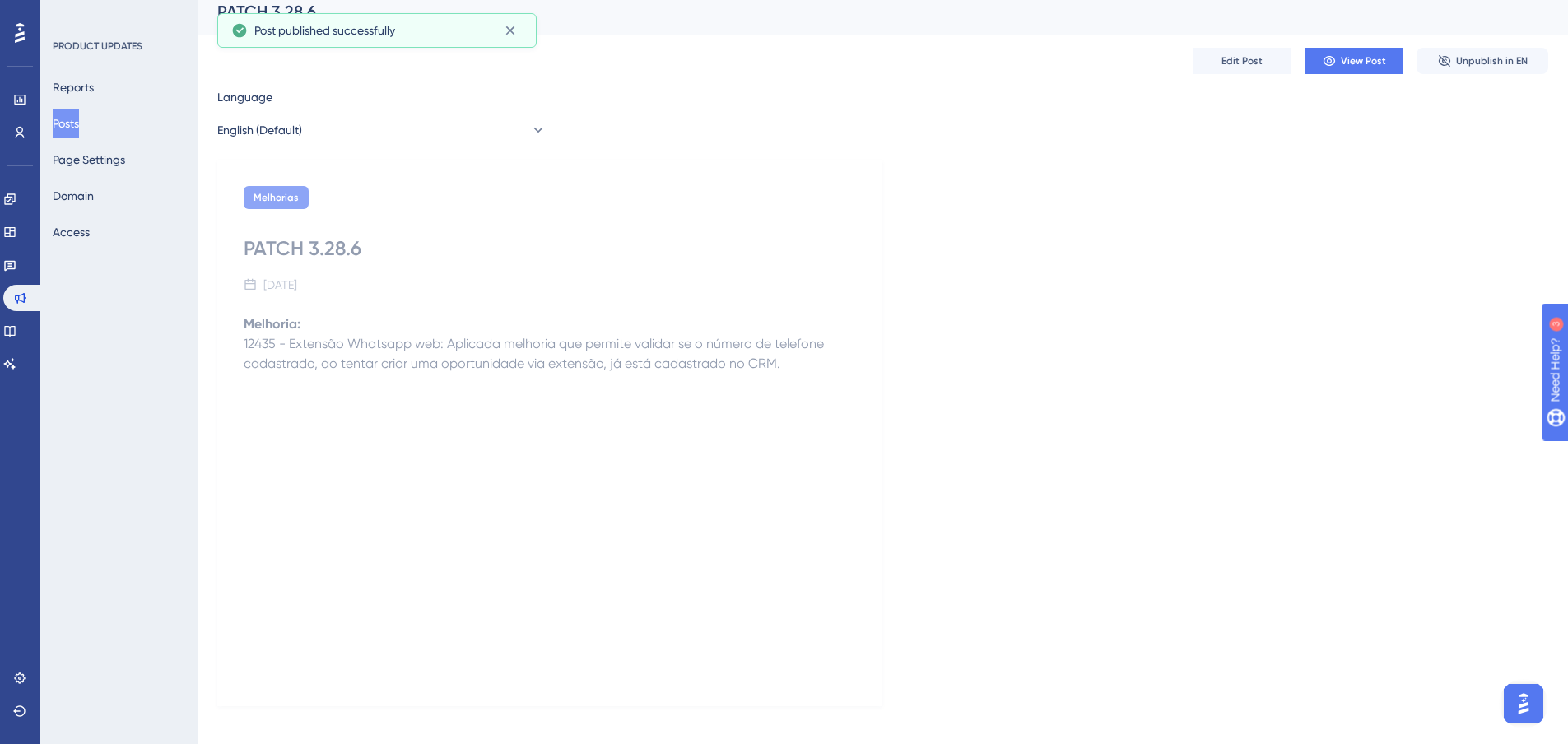
scroll to position [27, 0]
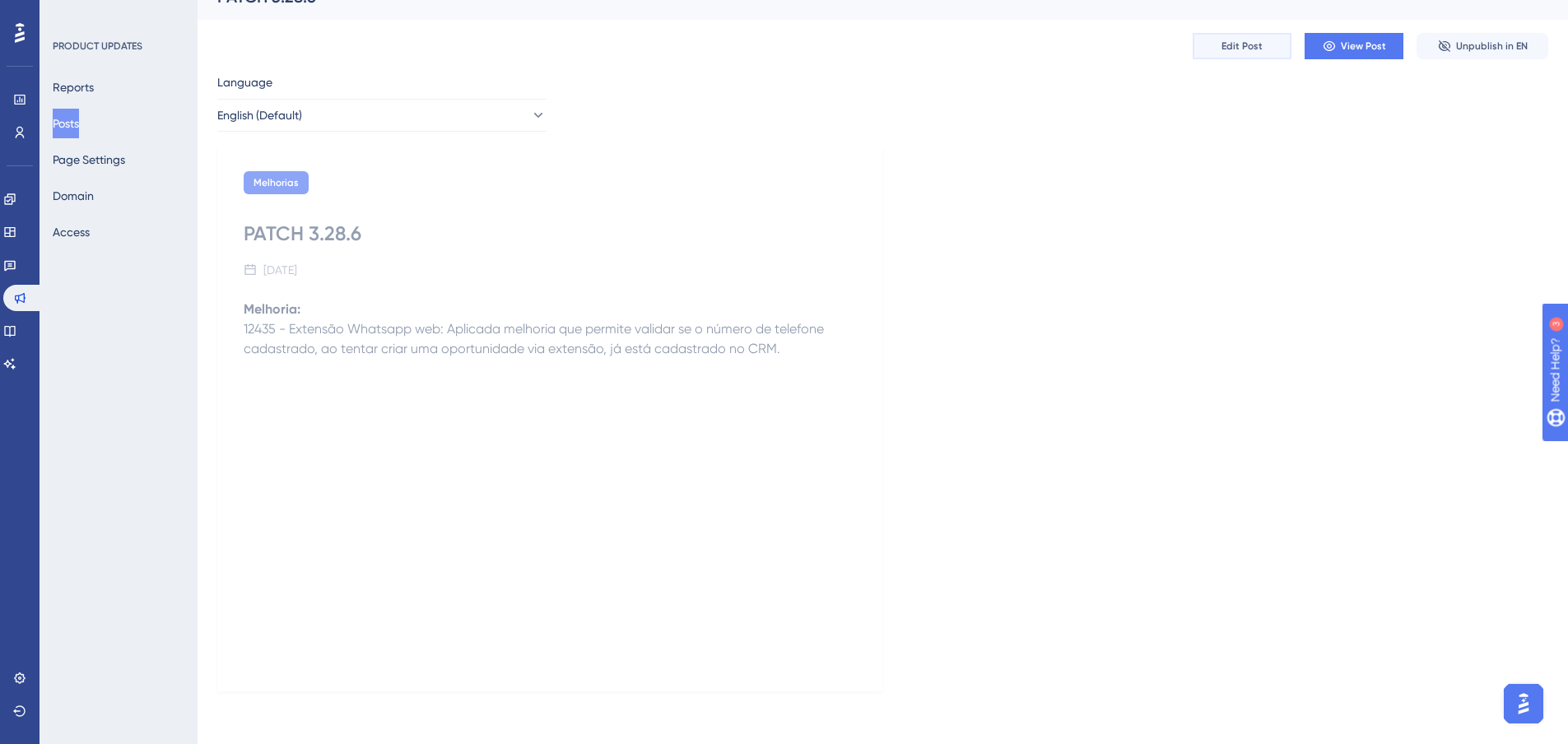
click at [1227, 49] on span "Edit Post" at bounding box center [1242, 45] width 41 height 13
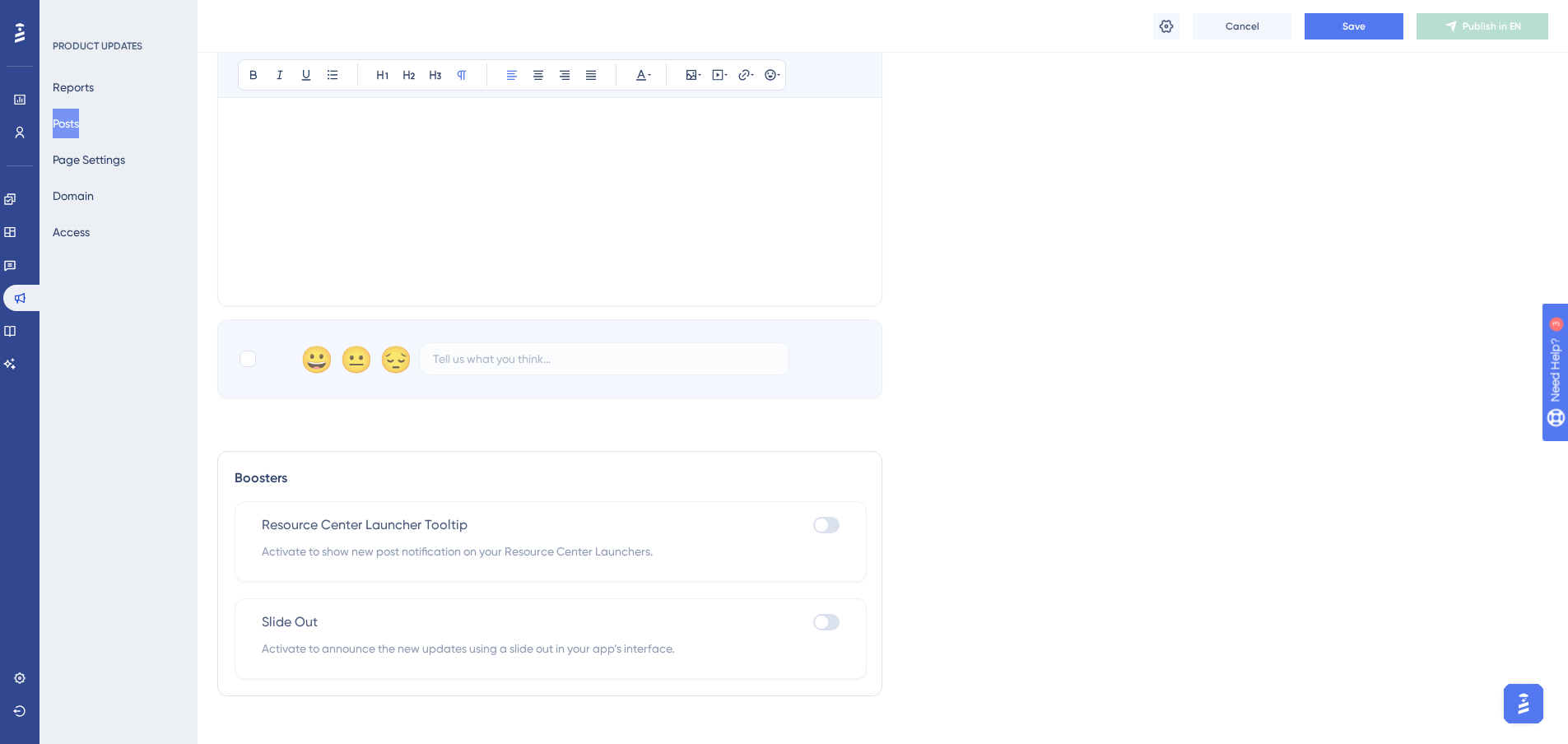
scroll to position [501, 0]
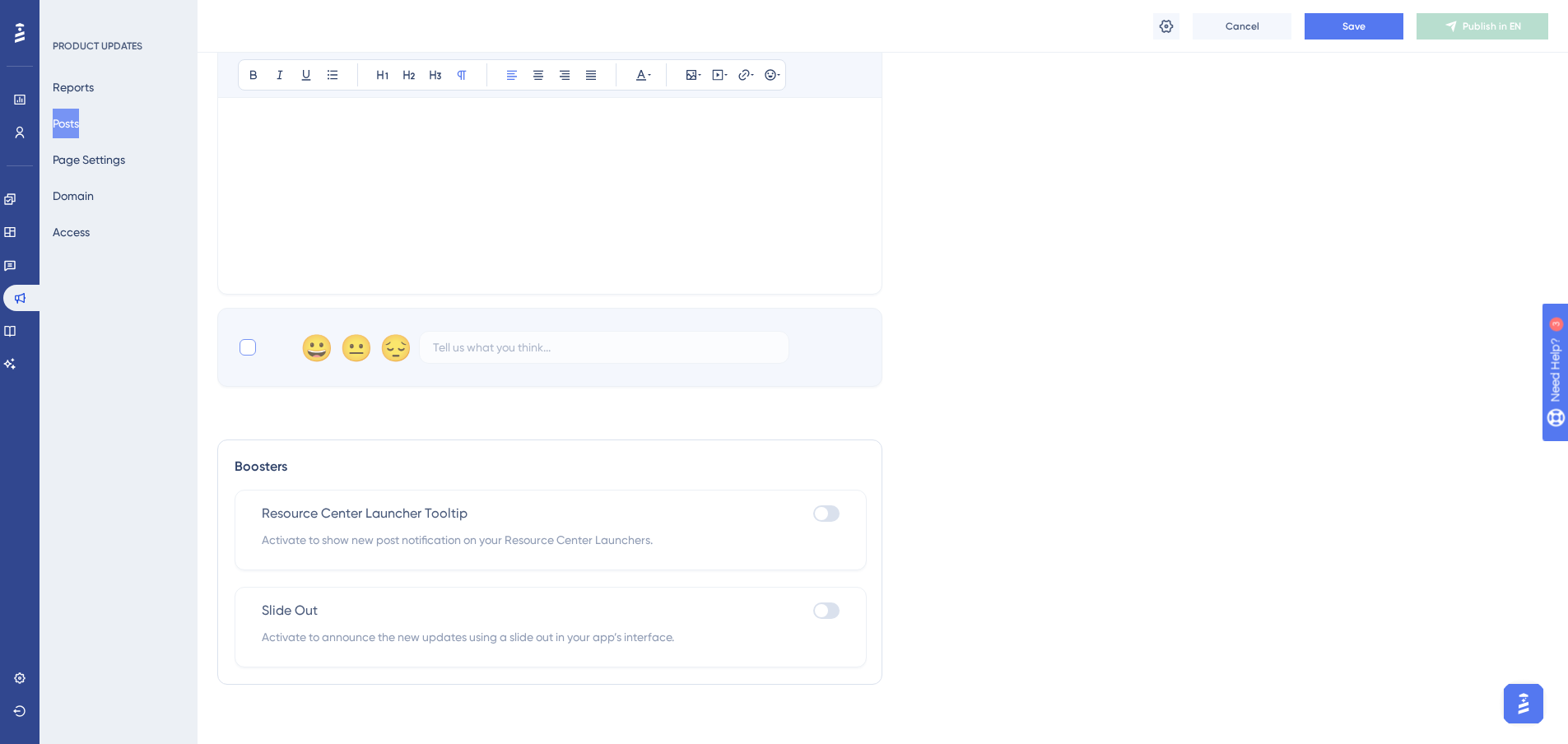
click at [239, 351] on div at bounding box center [247, 347] width 16 height 16
checkbox input "true"
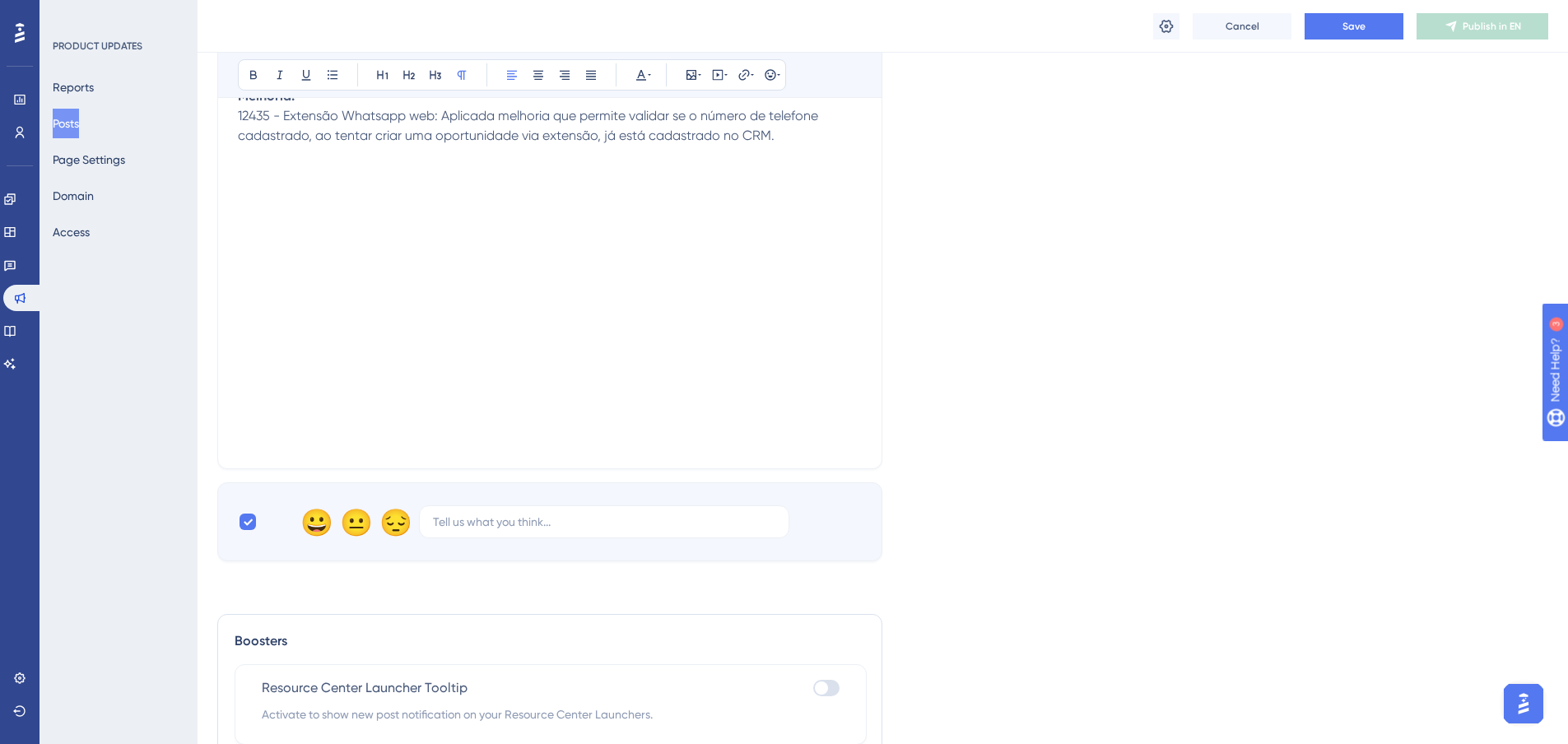
scroll to position [89, 0]
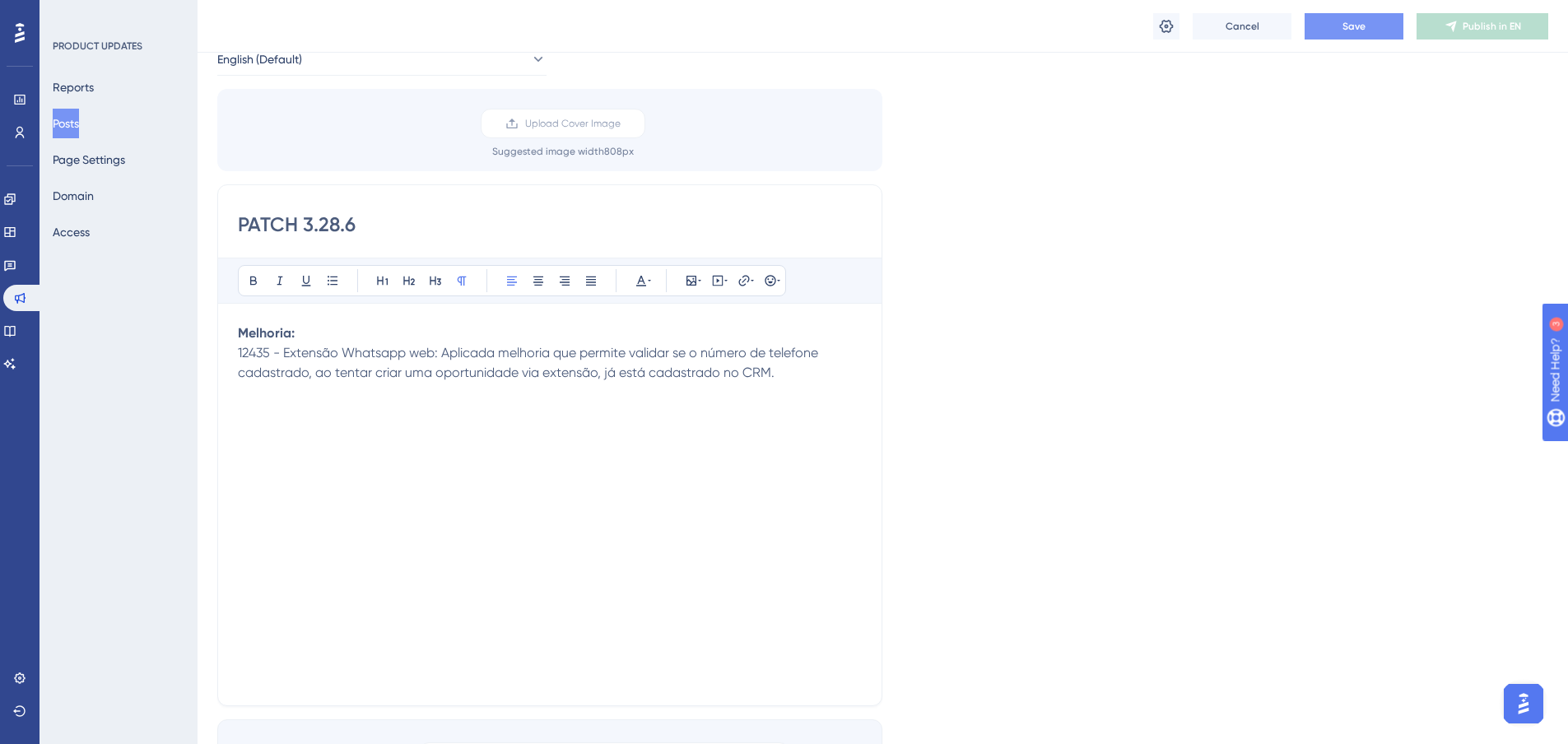
click at [1338, 37] on div "Cancel Save Publish in EN" at bounding box center [882, 26] width 1371 height 52
click at [1337, 24] on button "Save" at bounding box center [1354, 26] width 99 height 27
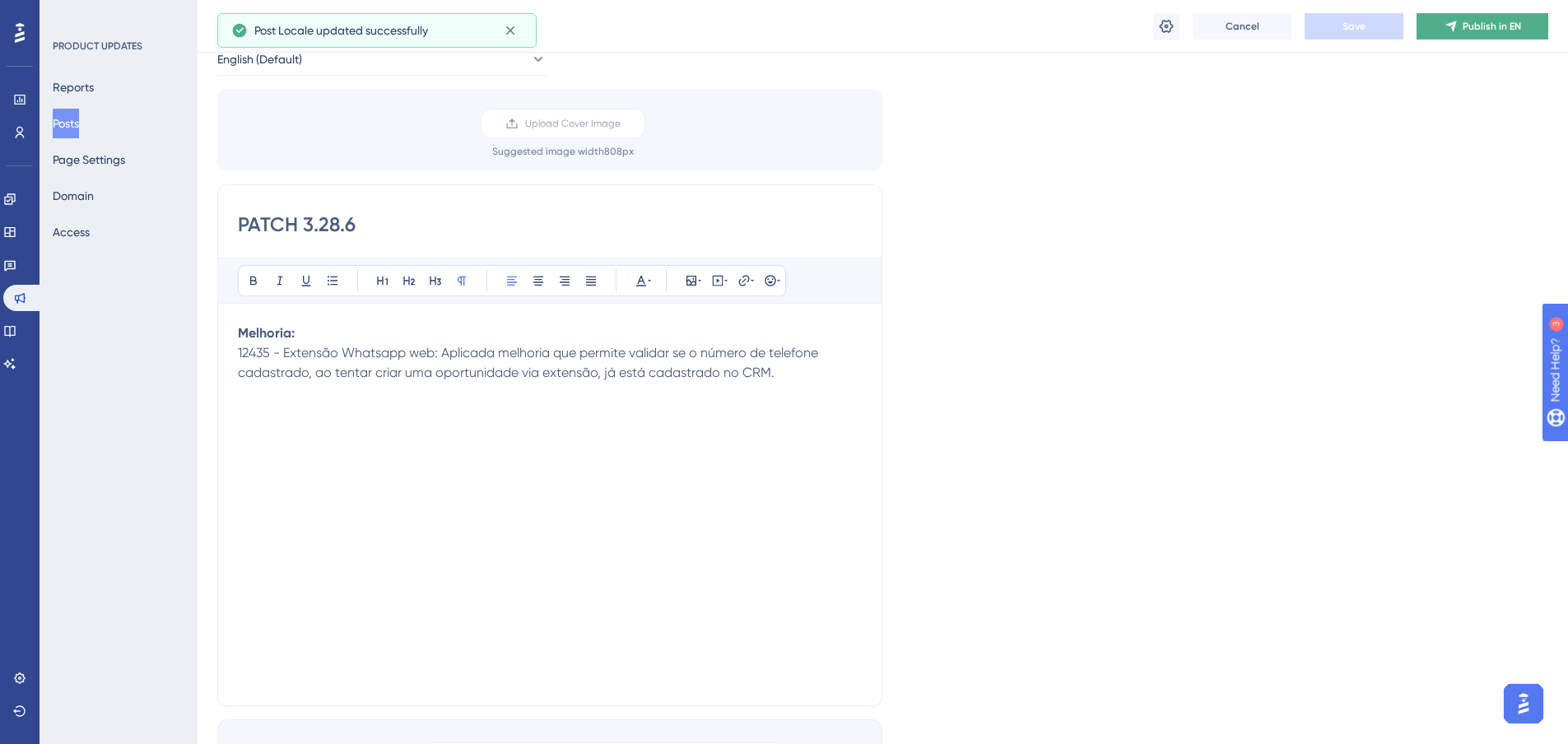
click at [1443, 25] on button "Publish in EN" at bounding box center [1482, 26] width 132 height 27
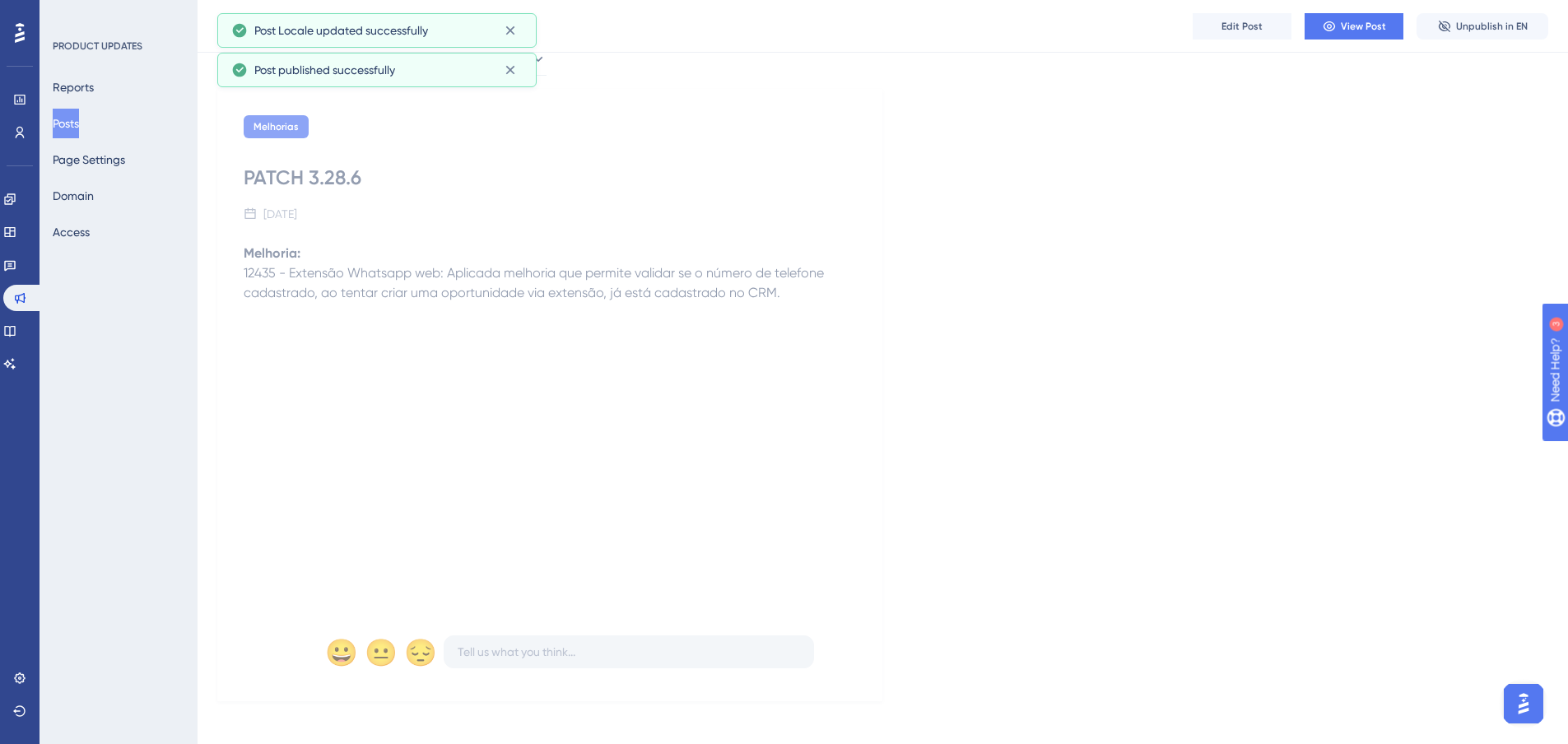
click at [68, 123] on button "Posts" at bounding box center [65, 123] width 27 height 30
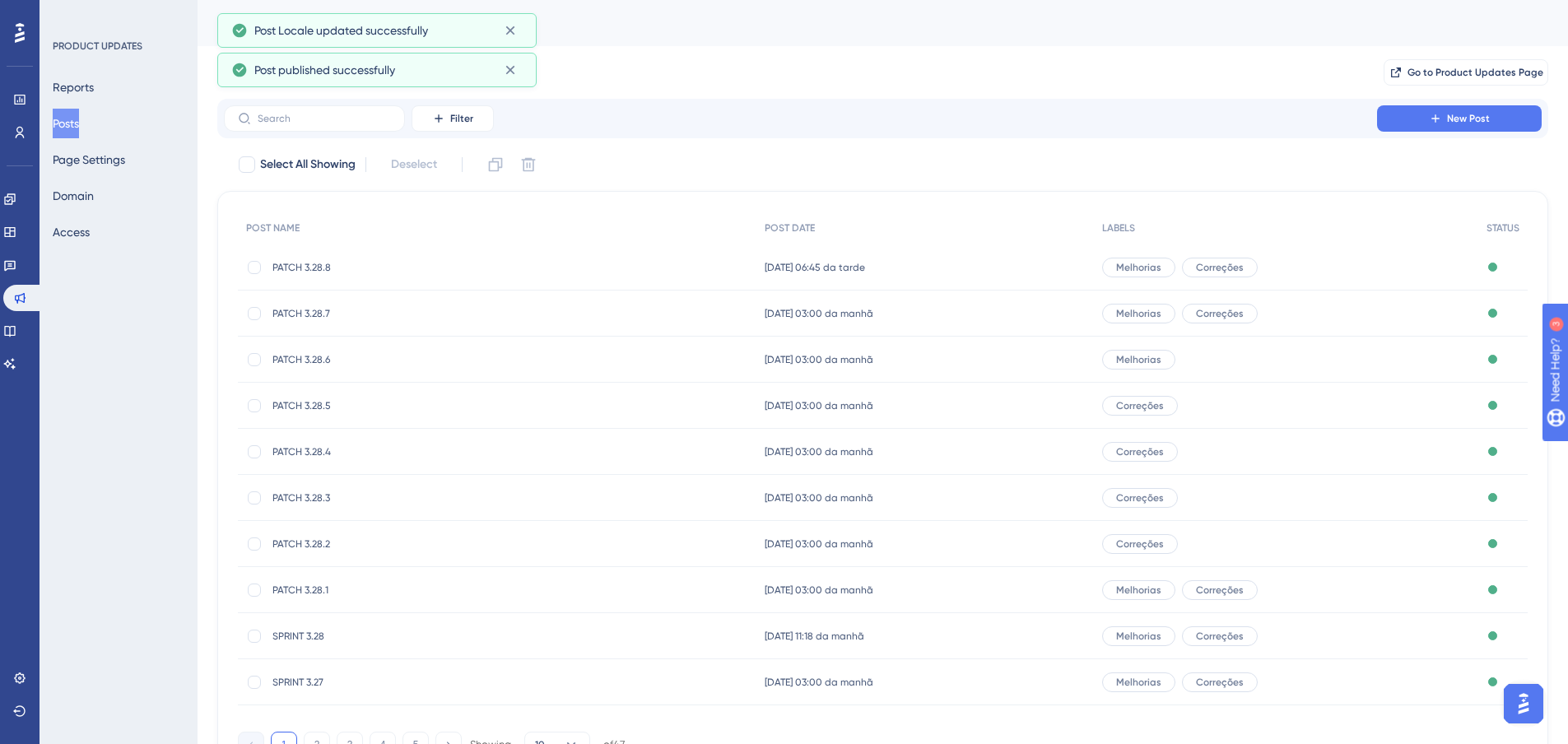
click at [333, 407] on span "PATCH 3.28.5" at bounding box center [404, 405] width 263 height 13
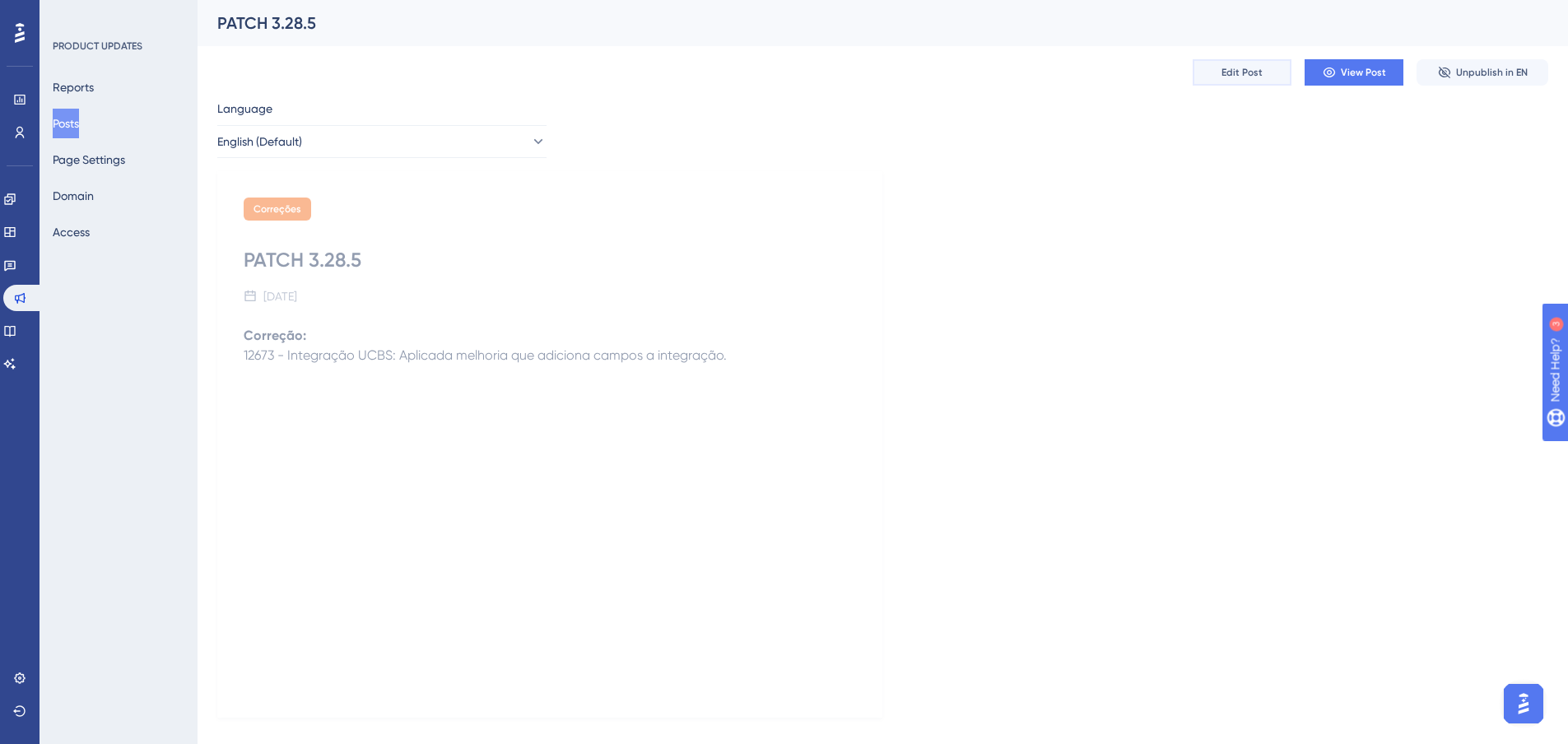
click at [1211, 81] on button "Edit Post" at bounding box center [1241, 72] width 99 height 27
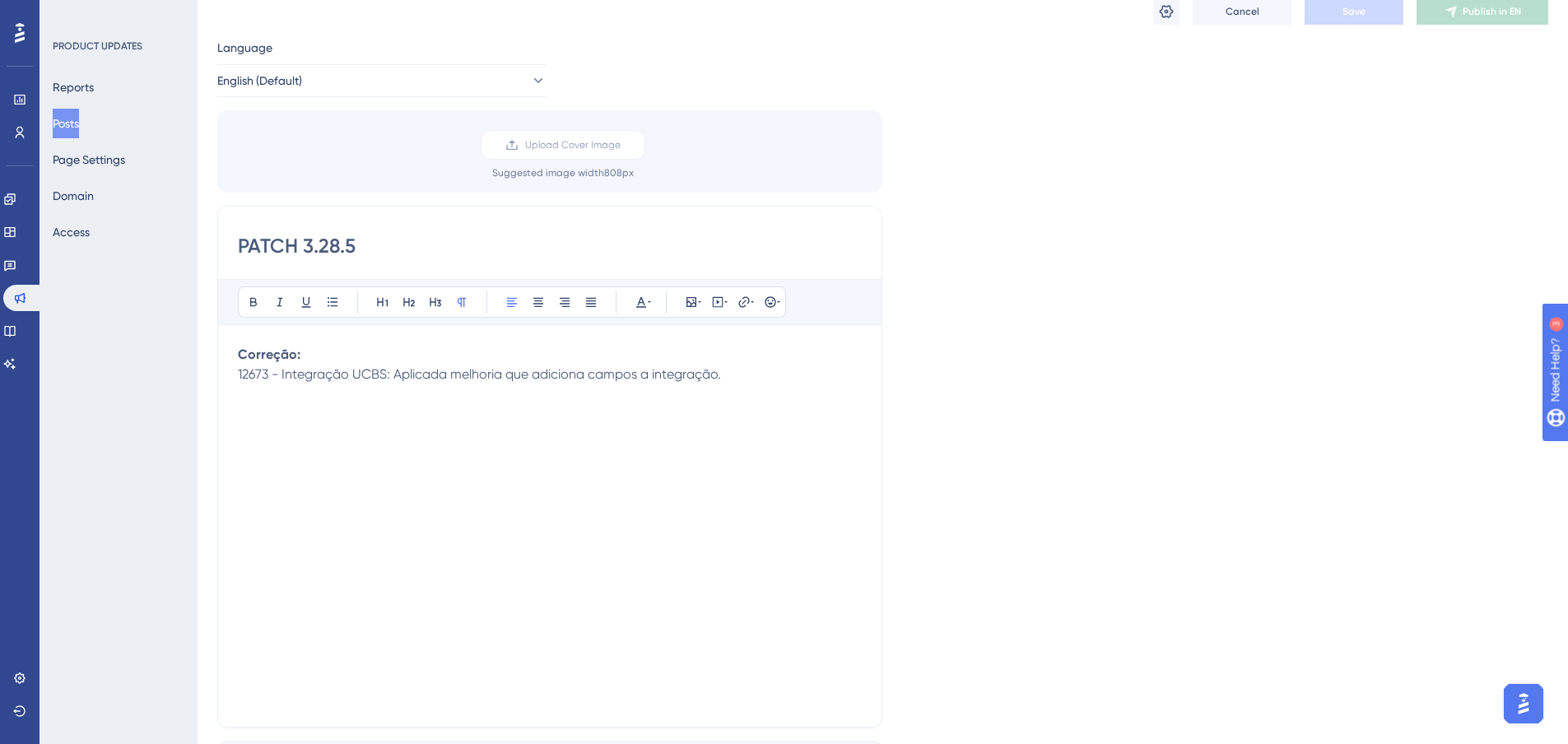
scroll to position [329, 0]
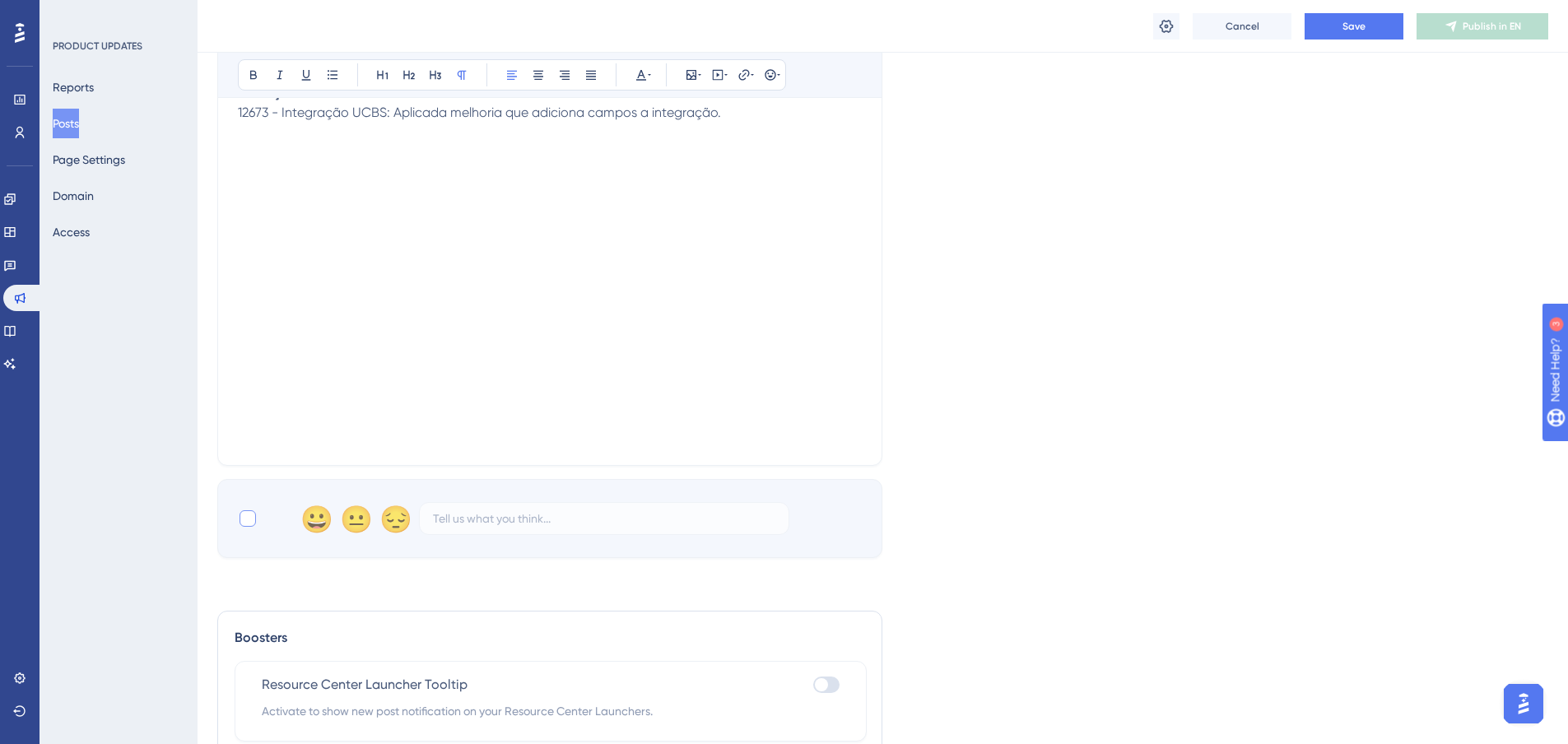
click at [258, 522] on label at bounding box center [249, 518] width 23 height 20
checkbox input "true"
click at [1332, 15] on button "Save" at bounding box center [1354, 26] width 99 height 27
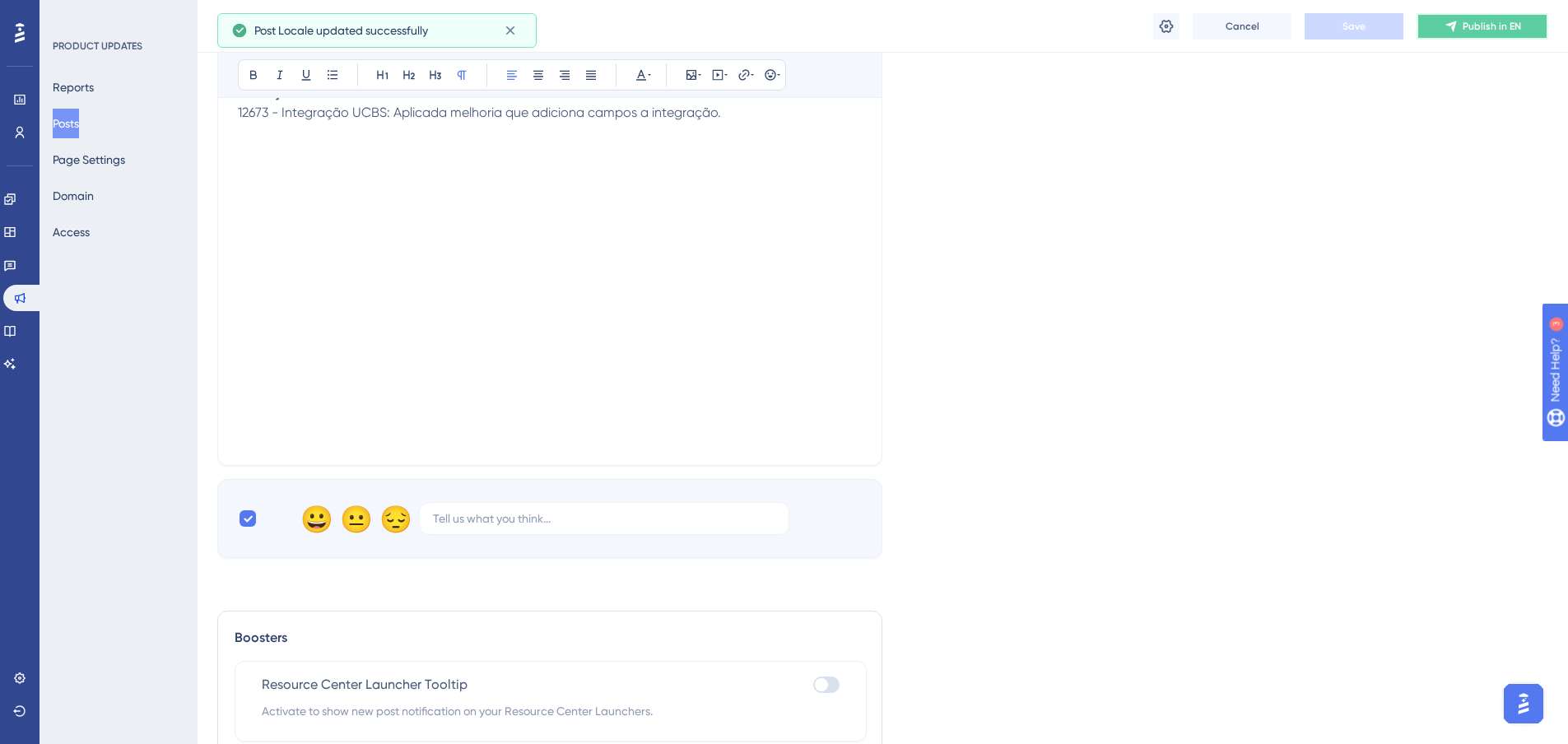
click at [1478, 29] on span "Publish in EN" at bounding box center [1492, 26] width 58 height 13
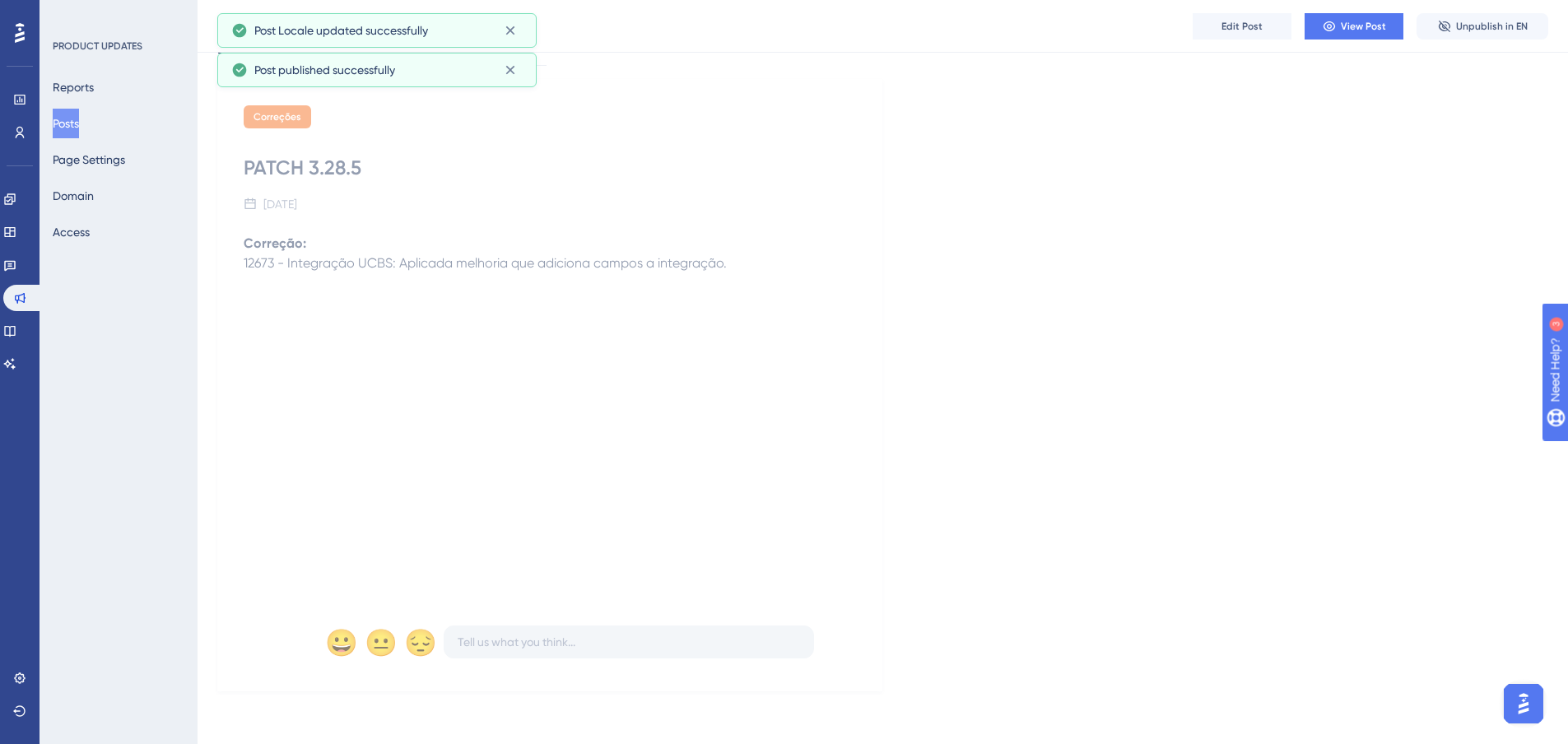
click at [71, 122] on button "Posts" at bounding box center [65, 123] width 27 height 30
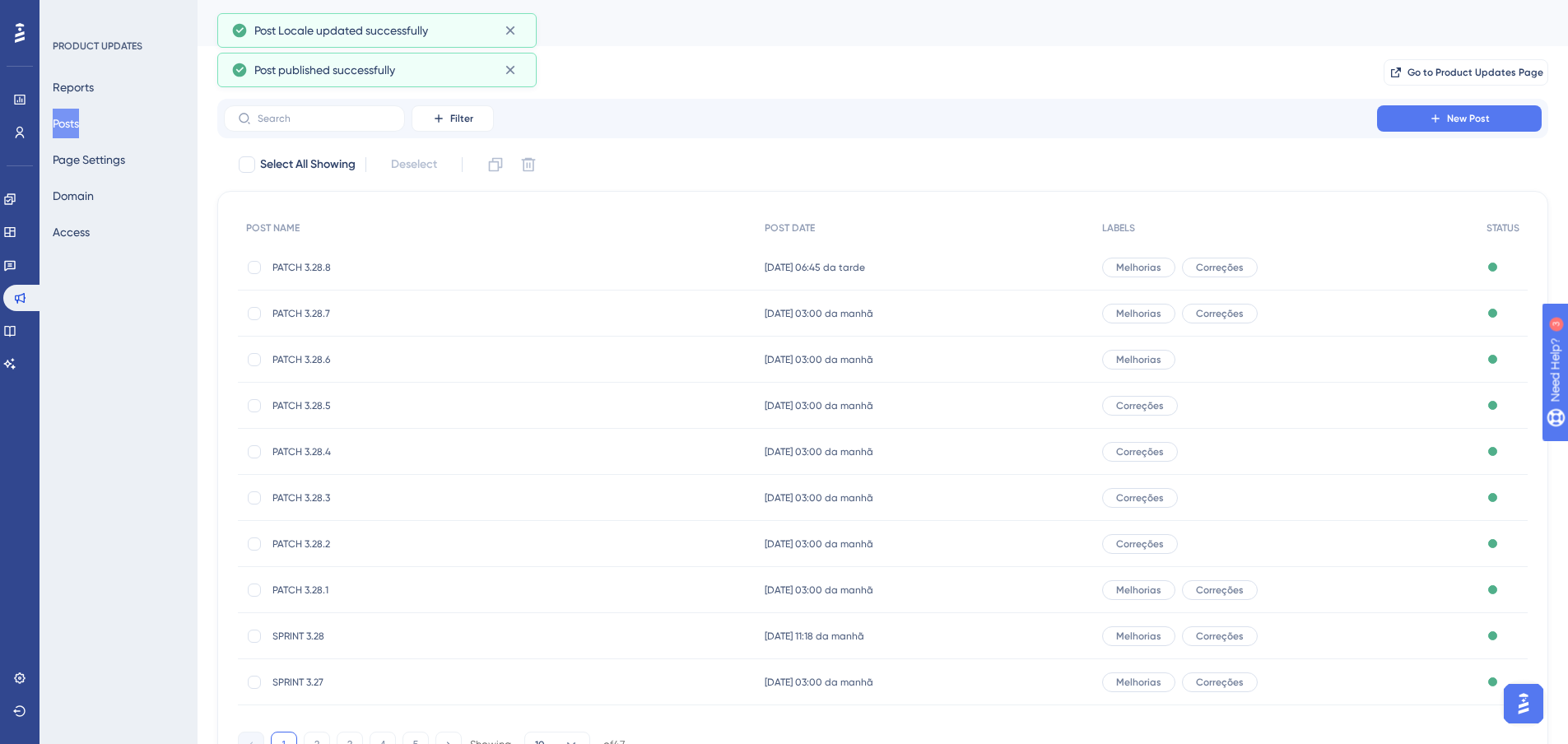
click at [331, 455] on span "PATCH 3.28.4" at bounding box center [404, 451] width 263 height 13
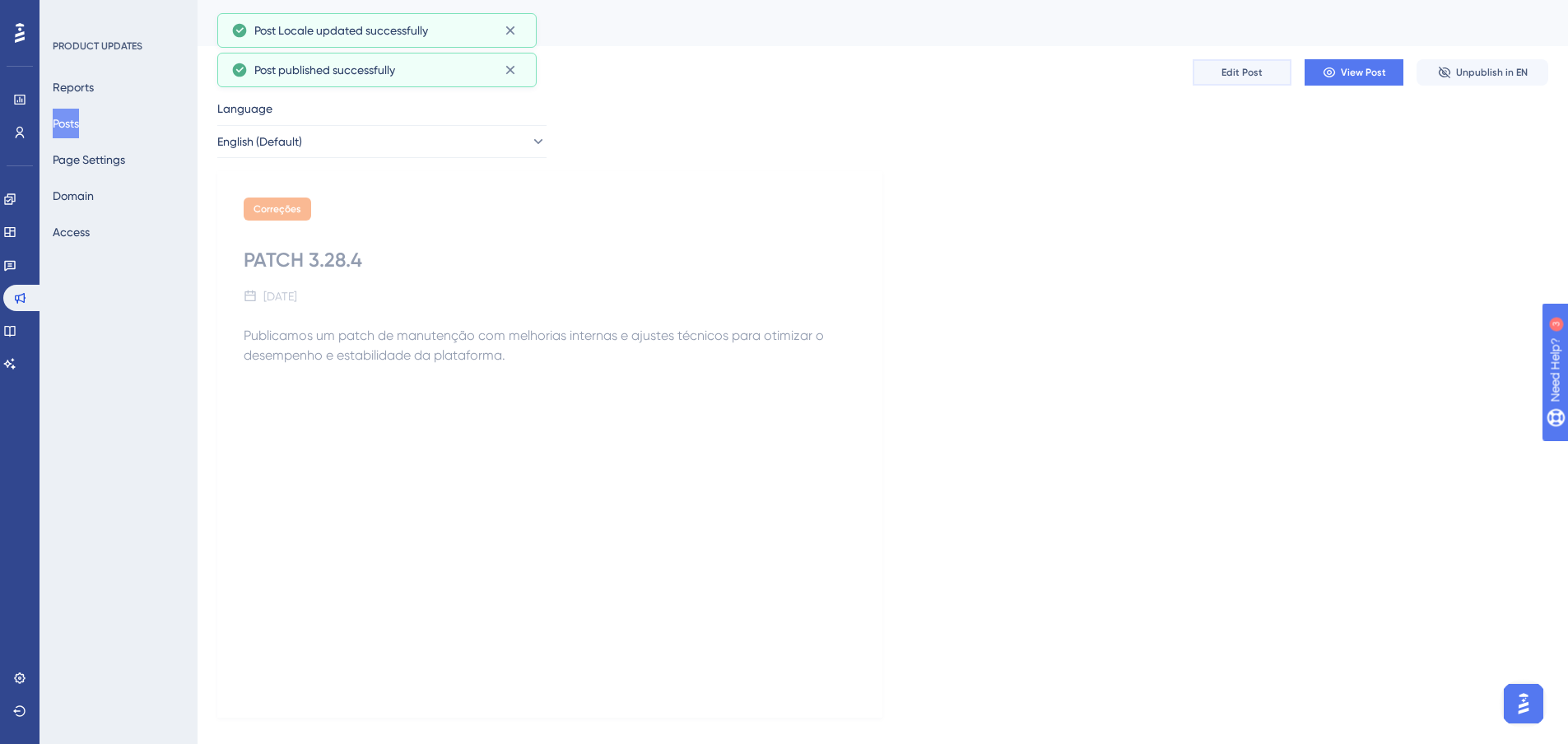
click at [1211, 72] on button "Edit Post" at bounding box center [1241, 72] width 99 height 27
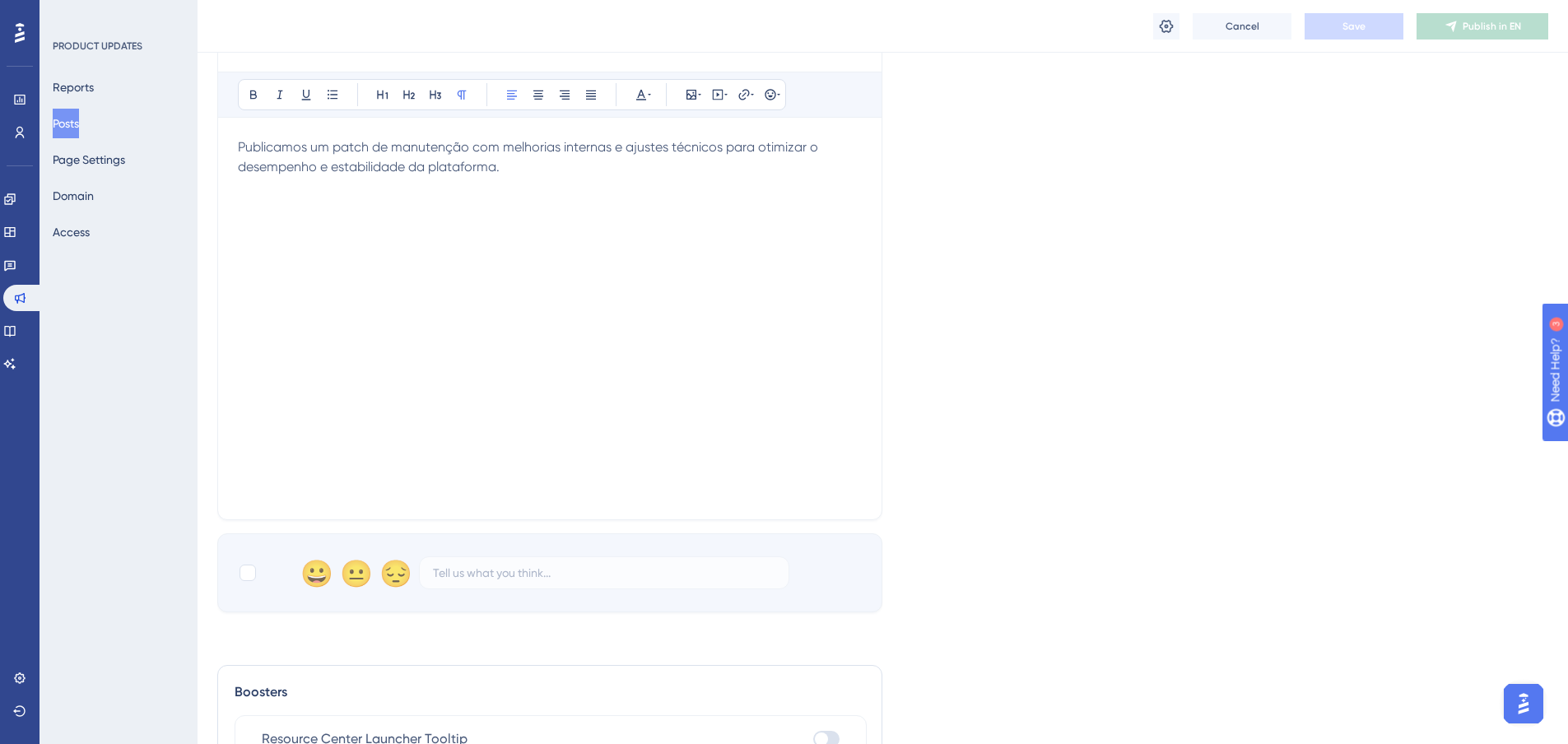
scroll to position [165, 0]
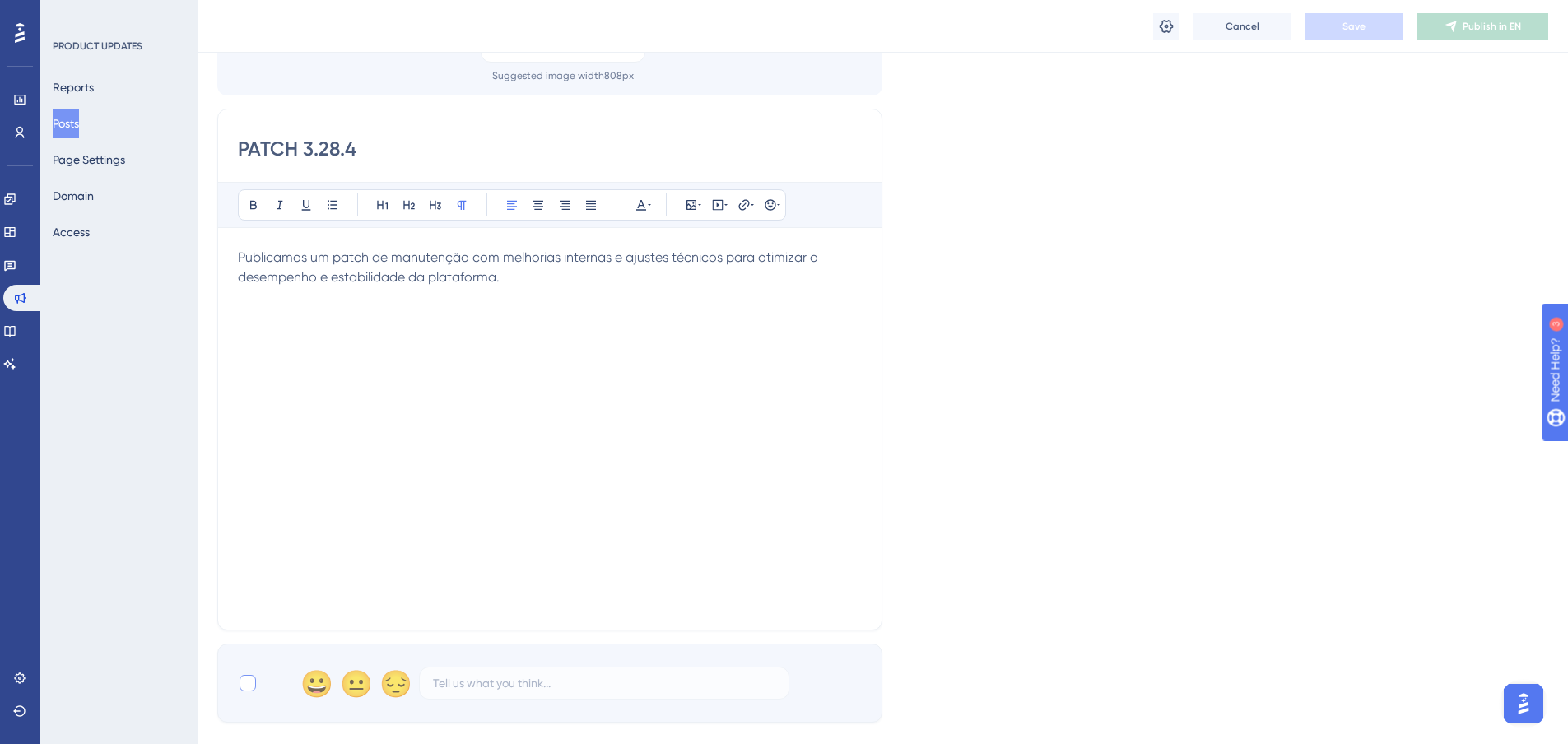
click at [252, 685] on div at bounding box center [247, 682] width 16 height 16
checkbox input "true"
click at [1341, 21] on button "Save" at bounding box center [1354, 26] width 99 height 27
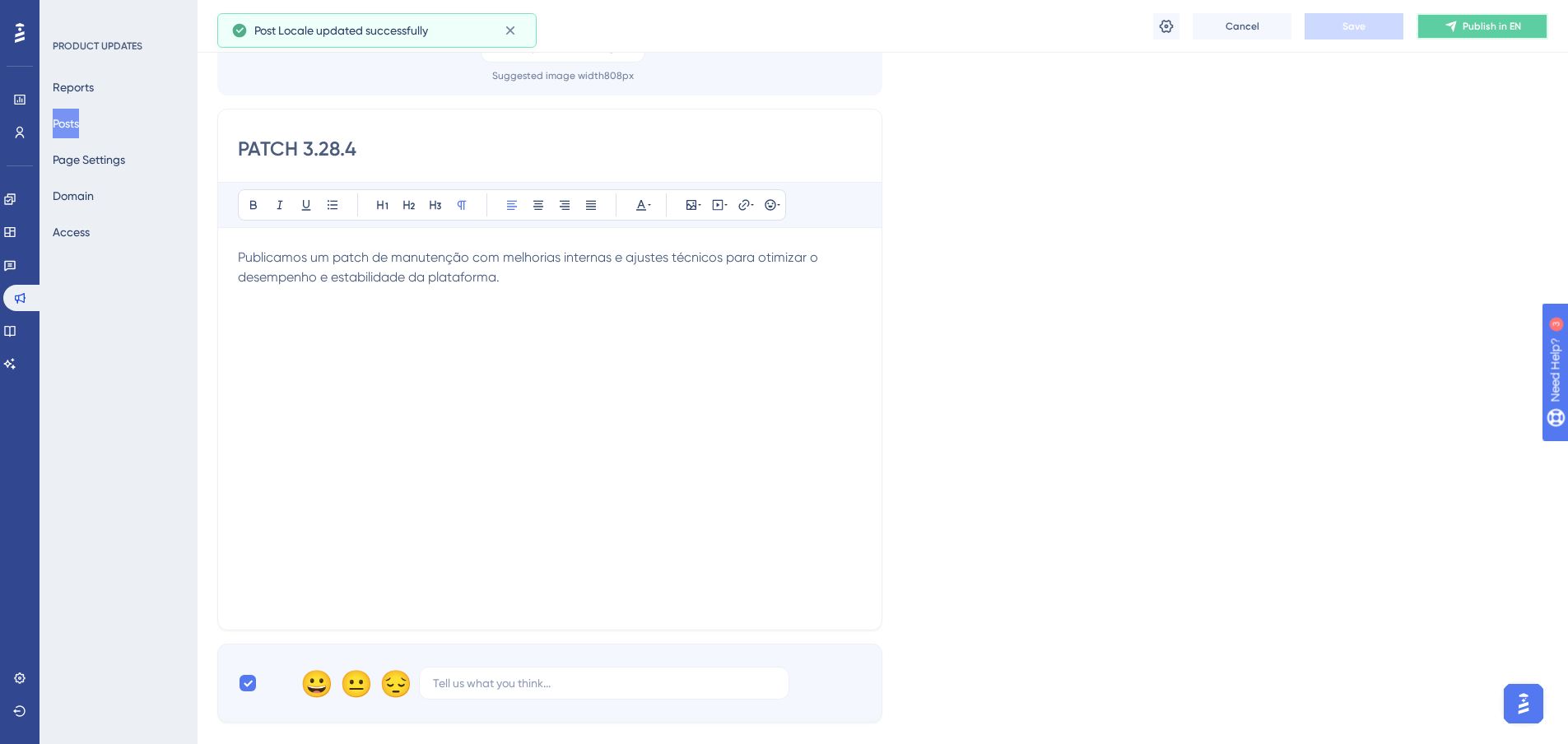
click at [1469, 26] on span "Publish in EN" at bounding box center [1492, 26] width 58 height 13
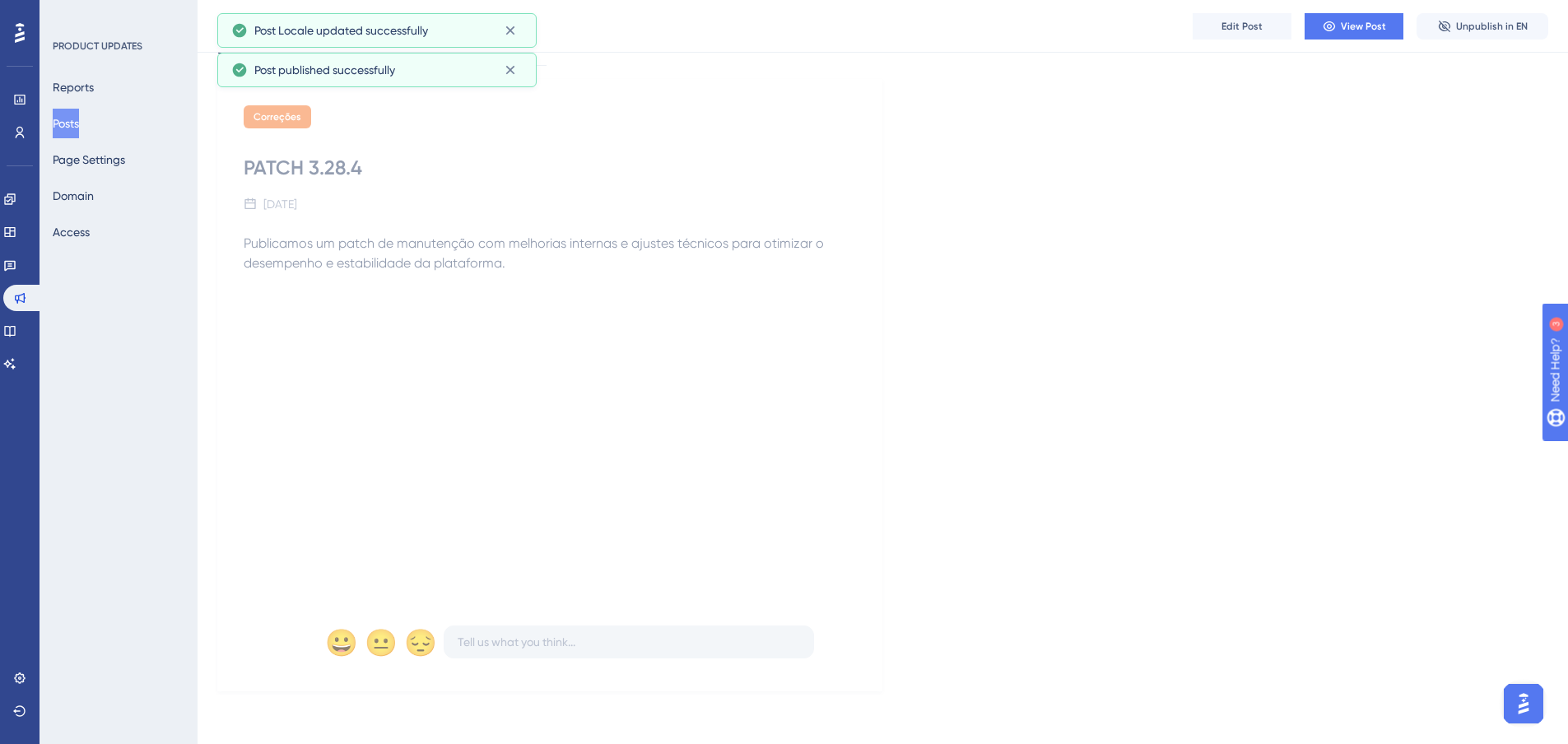
scroll to position [99, 0]
click at [79, 127] on button "Posts" at bounding box center [65, 123] width 27 height 30
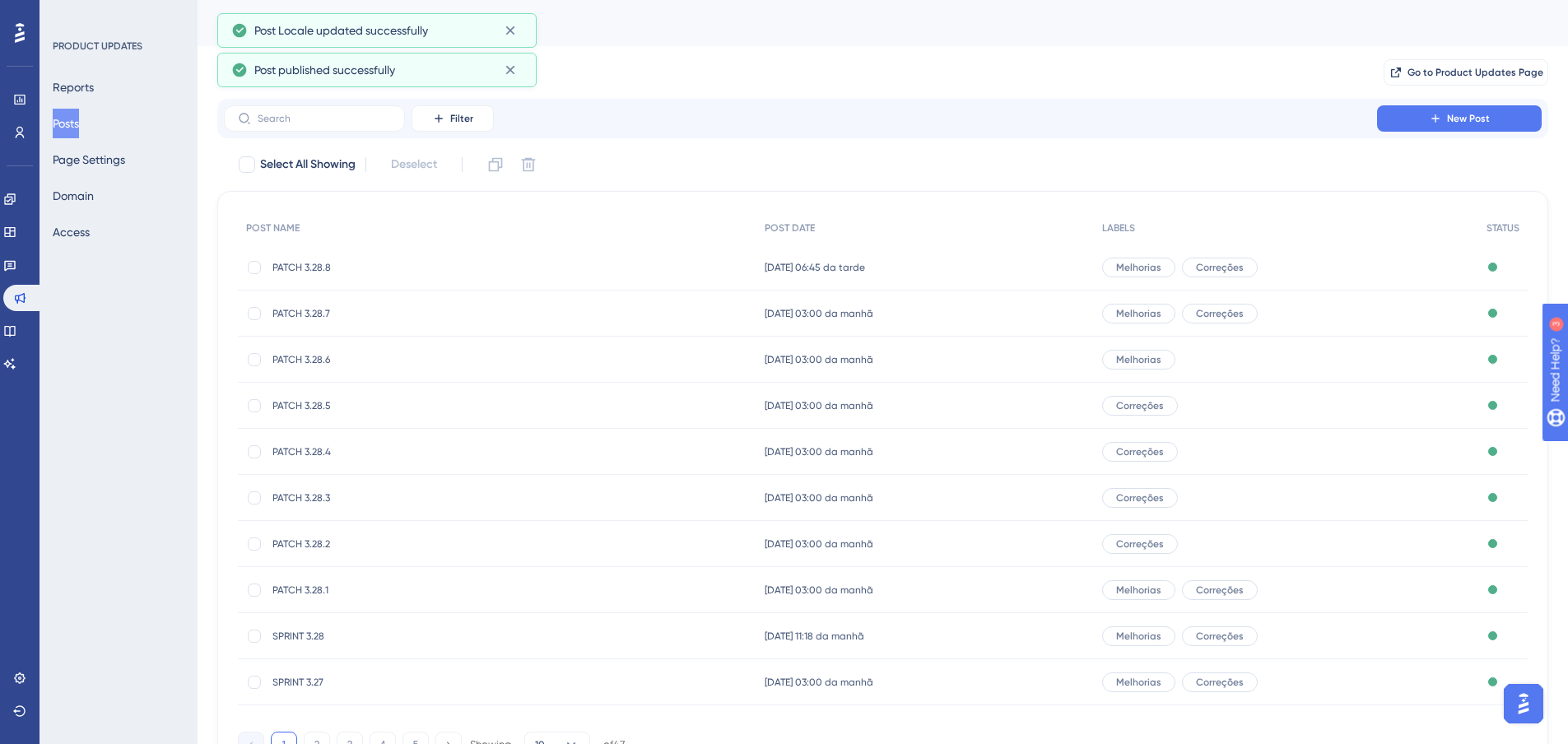
click at [346, 498] on span "PATCH 3.28.3" at bounding box center [404, 497] width 263 height 13
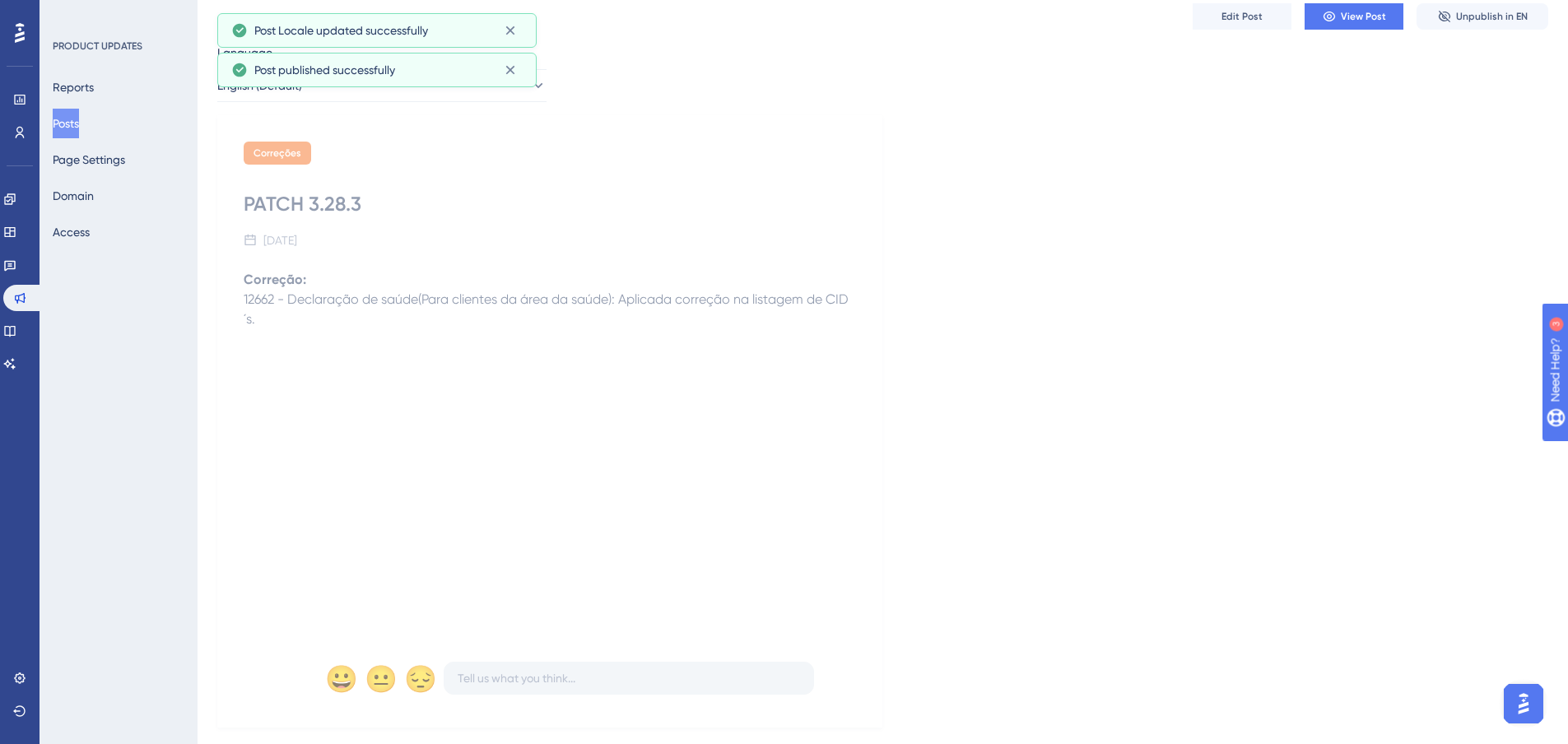
scroll to position [93, 0]
